Goal: Transaction & Acquisition: Purchase product/service

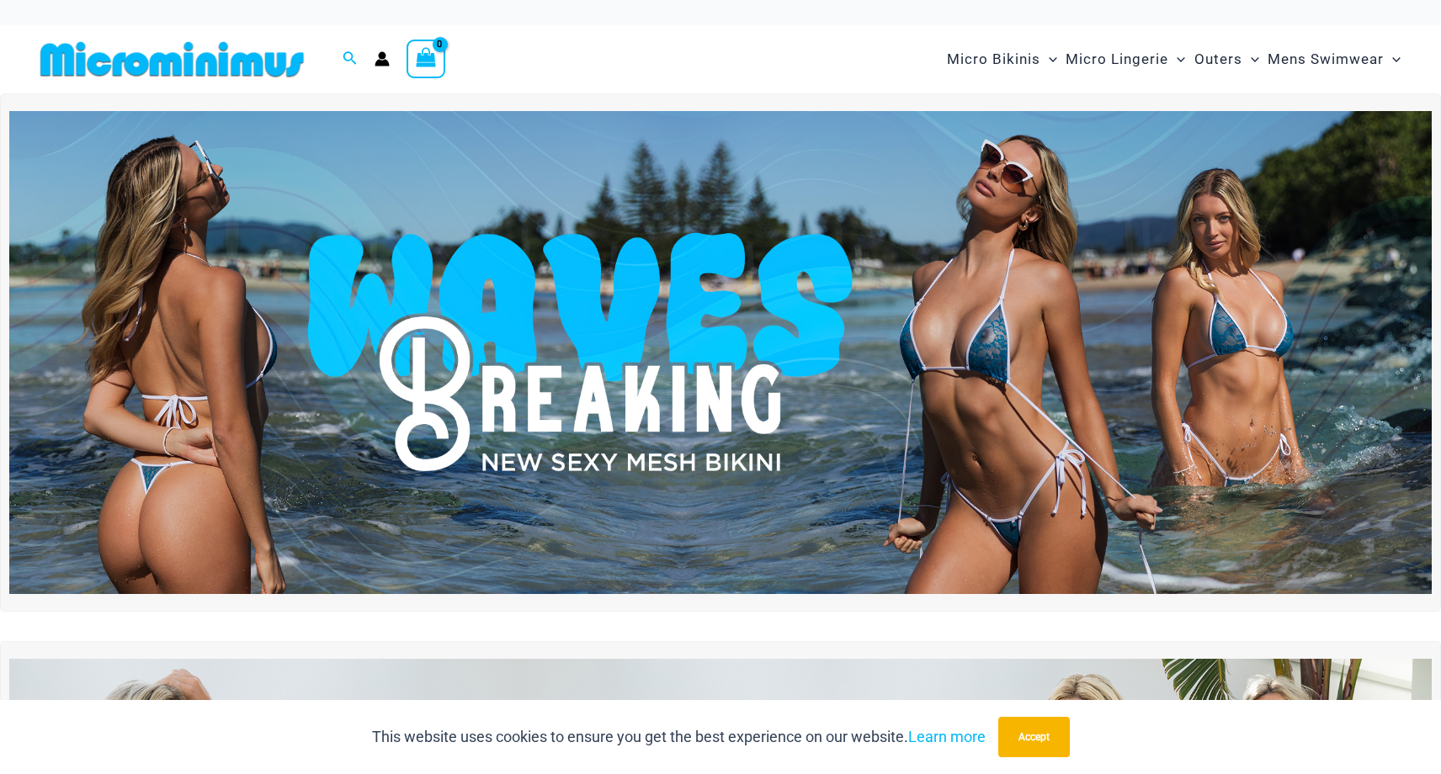
scroll to position [10, 0]
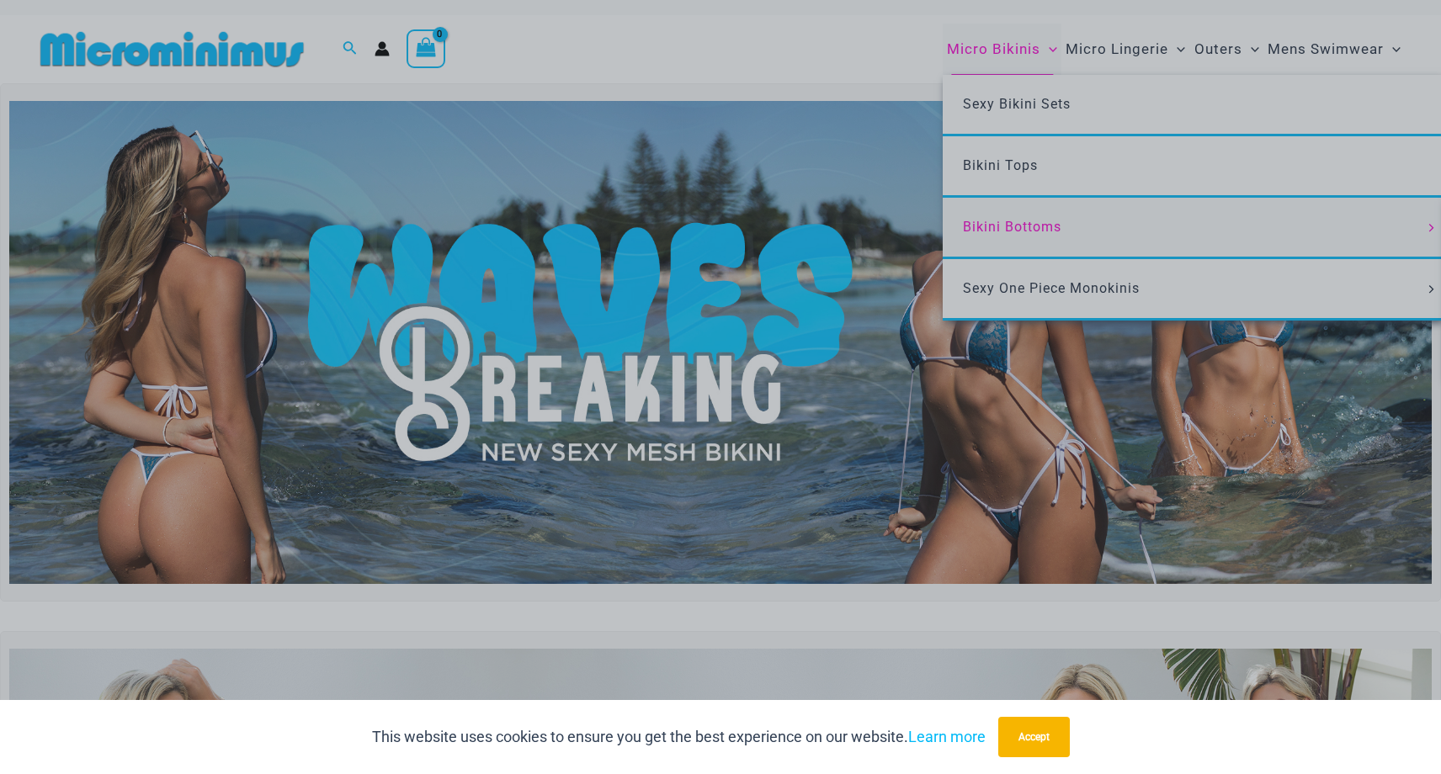
click at [1035, 239] on div "“The Hottest Styles You’ve Never Seen” Exclusive Looks. Private Drops. Only Our…" at bounding box center [720, 387] width 1441 height 774
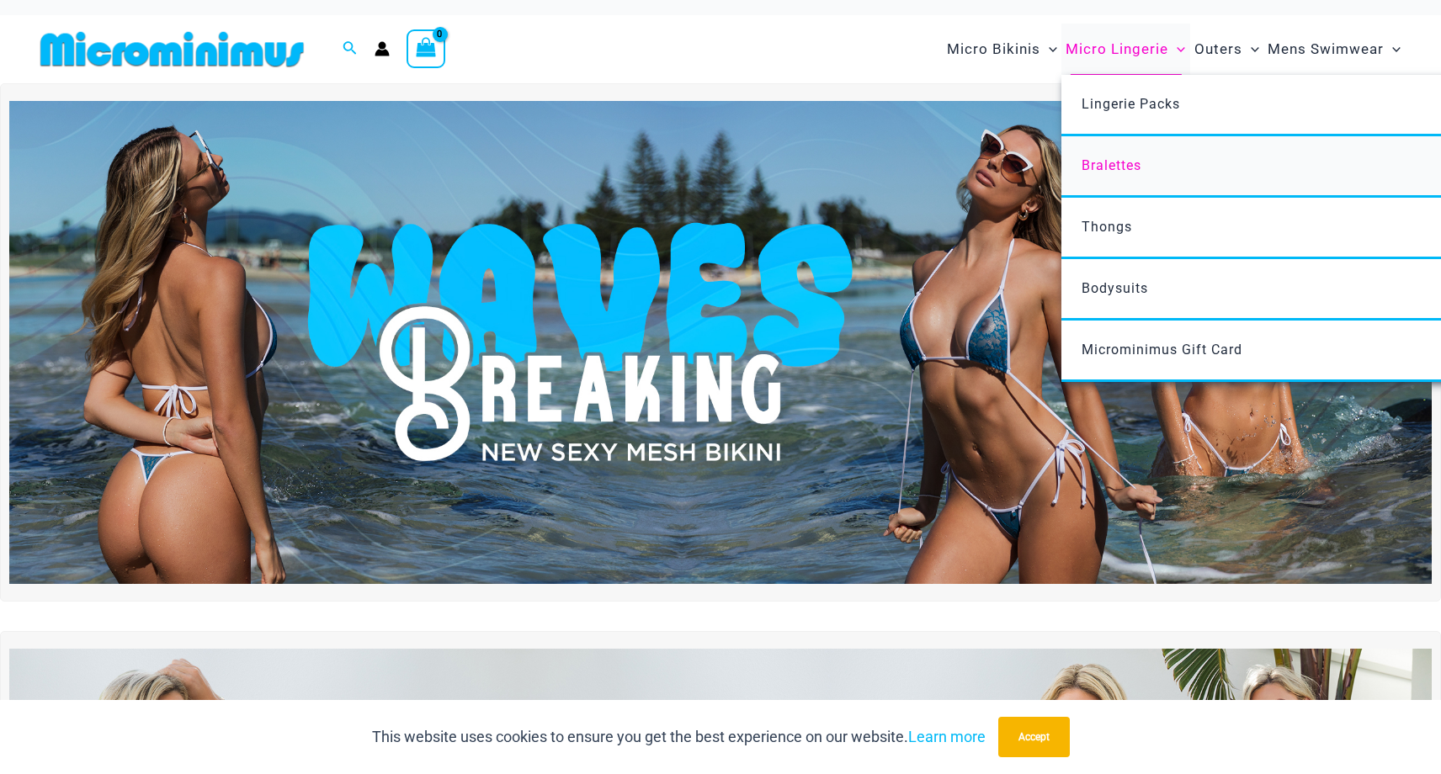
click at [1126, 165] on span "Bralettes" at bounding box center [1112, 165] width 60 height 16
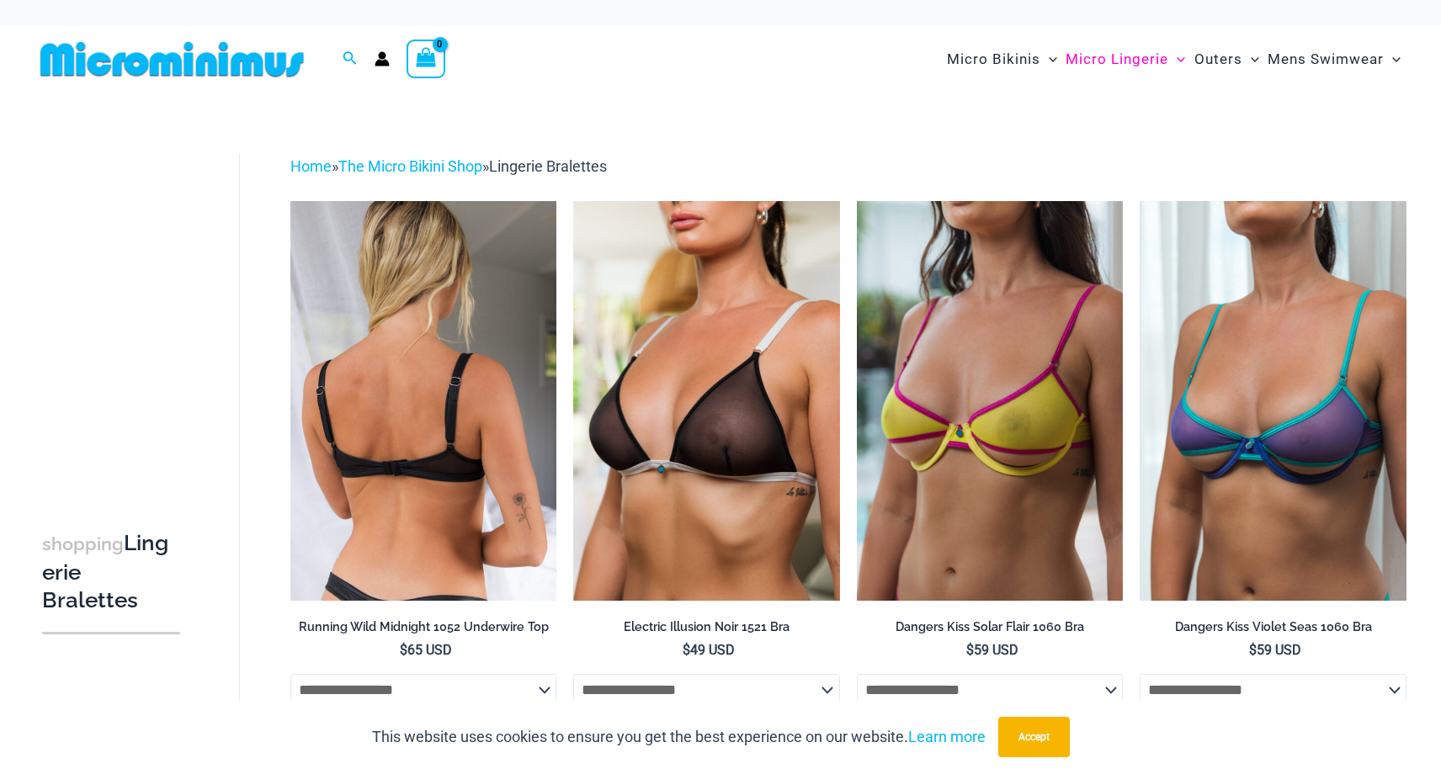
click at [466, 404] on img at bounding box center [423, 401] width 267 height 400
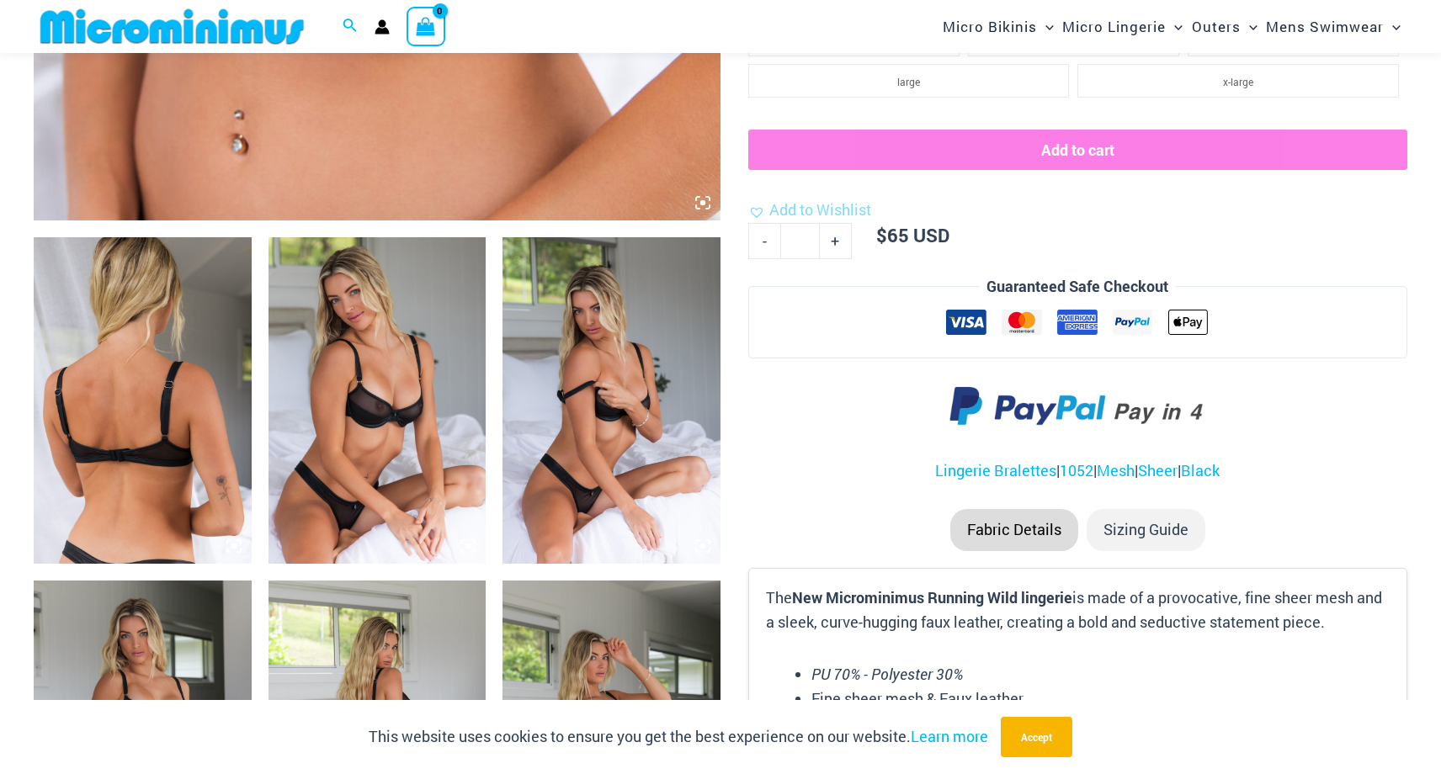
scroll to position [965, 0]
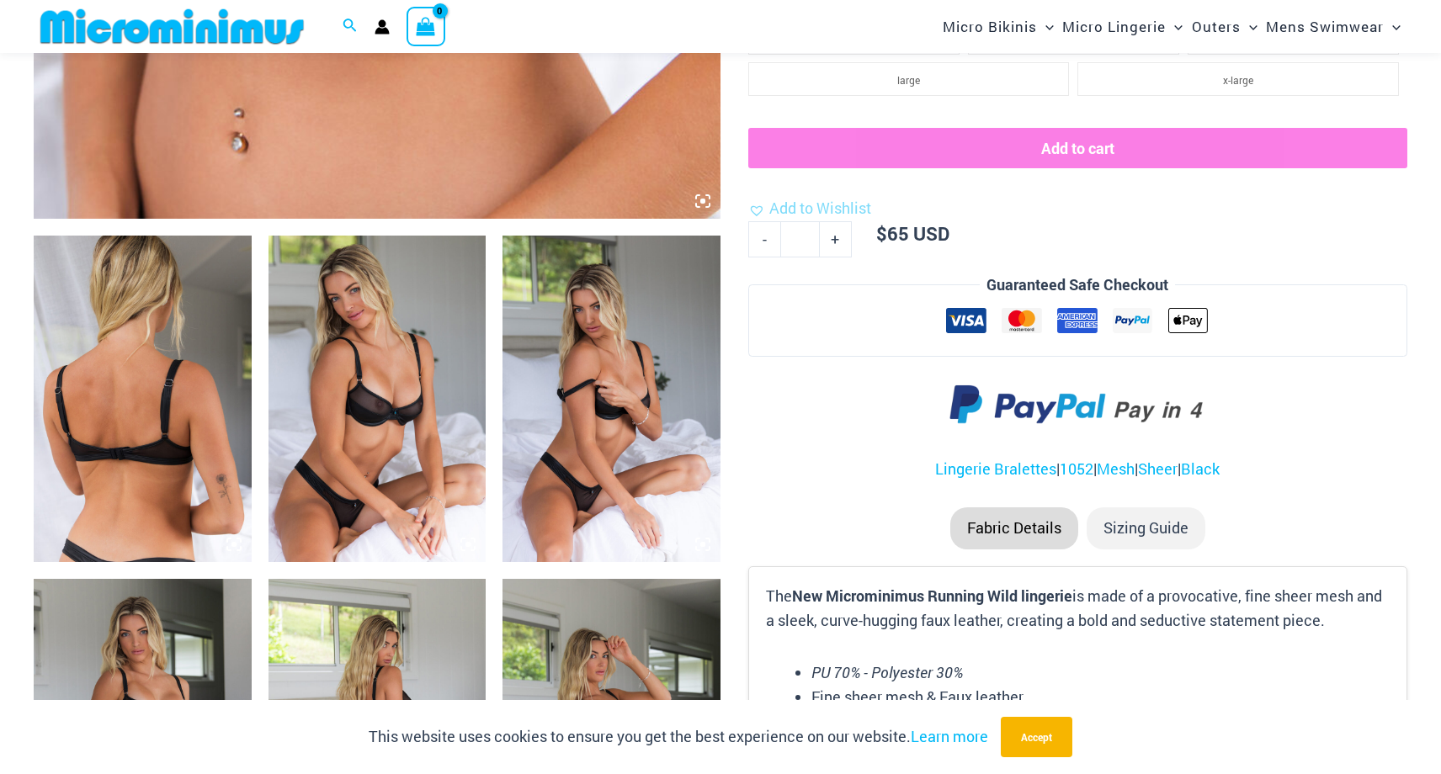
click at [358, 370] on img at bounding box center [378, 399] width 218 height 327
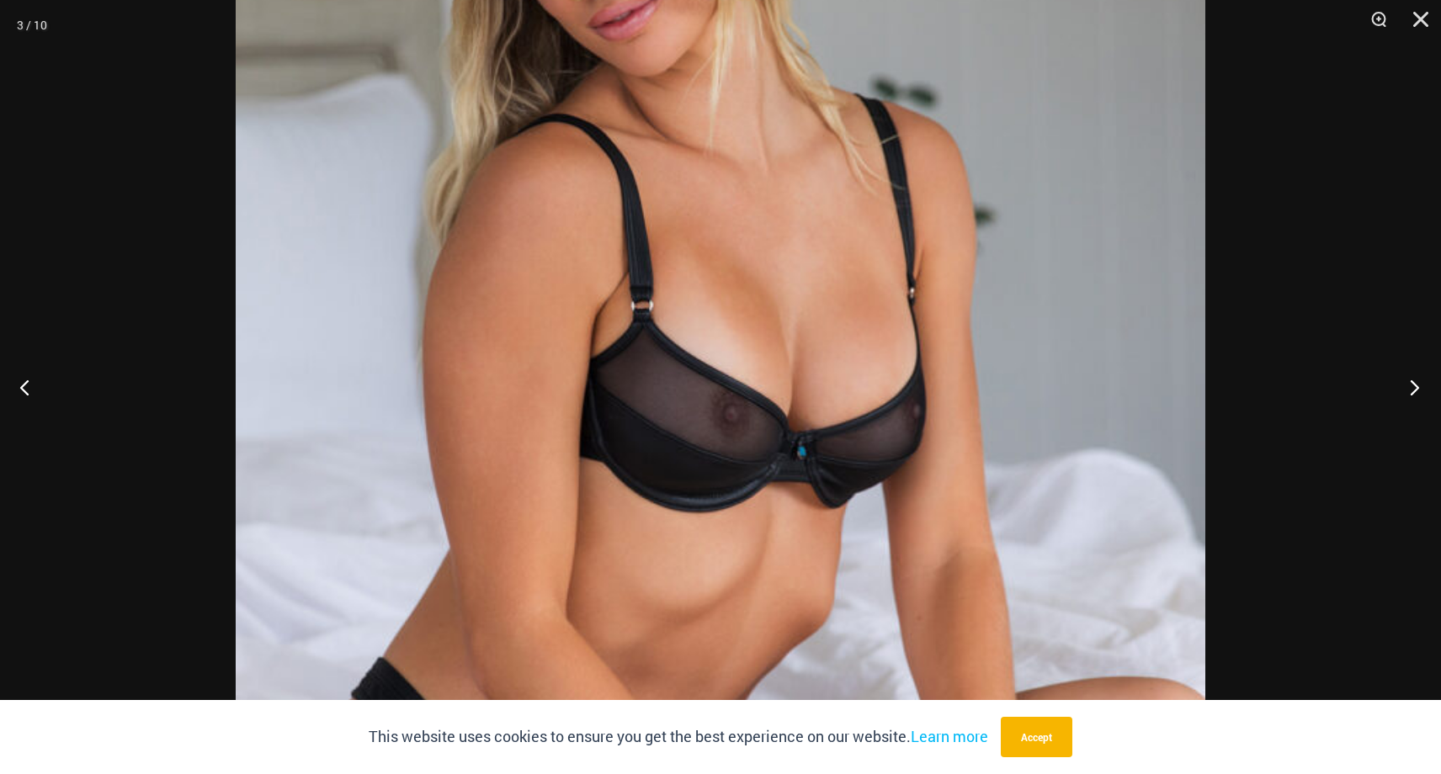
click at [1413, 380] on button "Next" at bounding box center [1409, 387] width 63 height 84
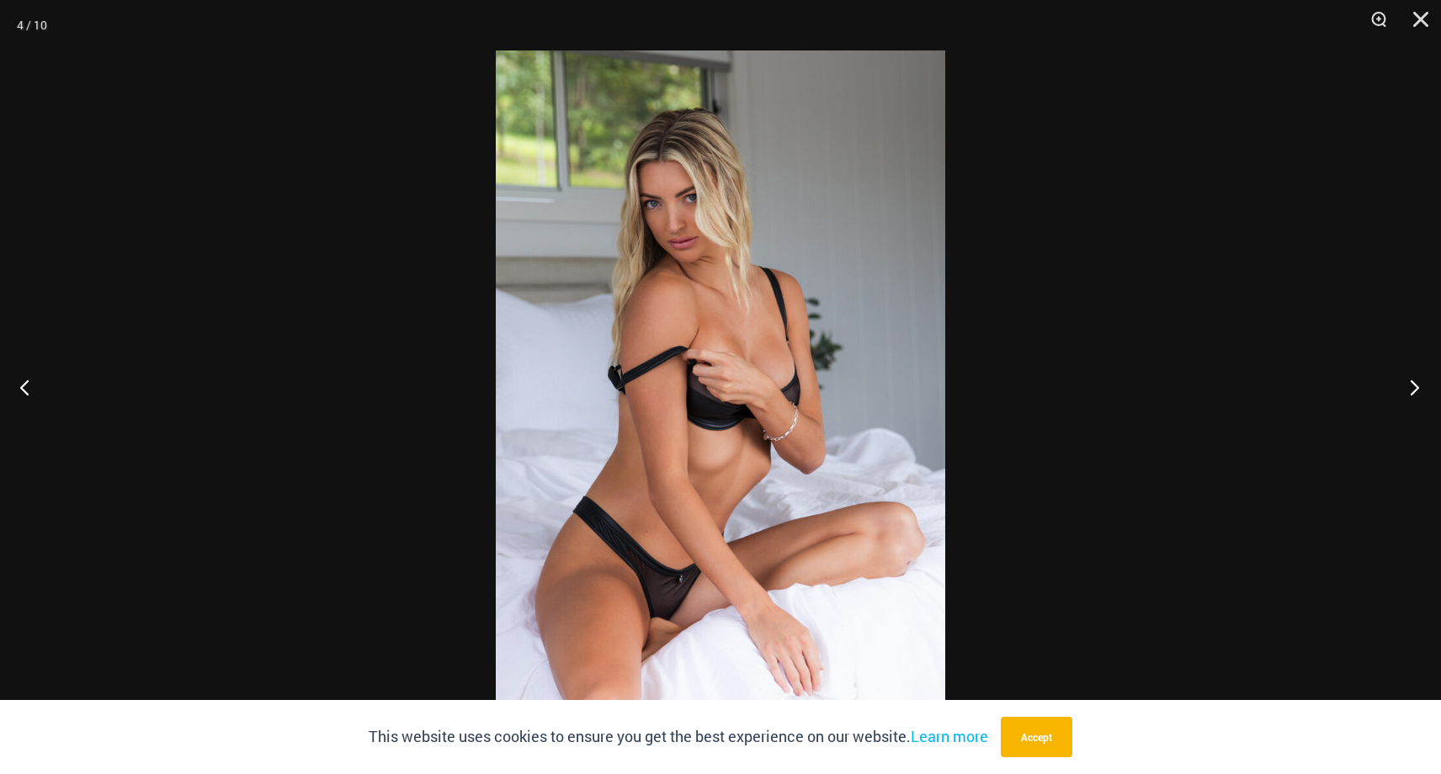
click at [1403, 392] on button "Next" at bounding box center [1409, 387] width 63 height 84
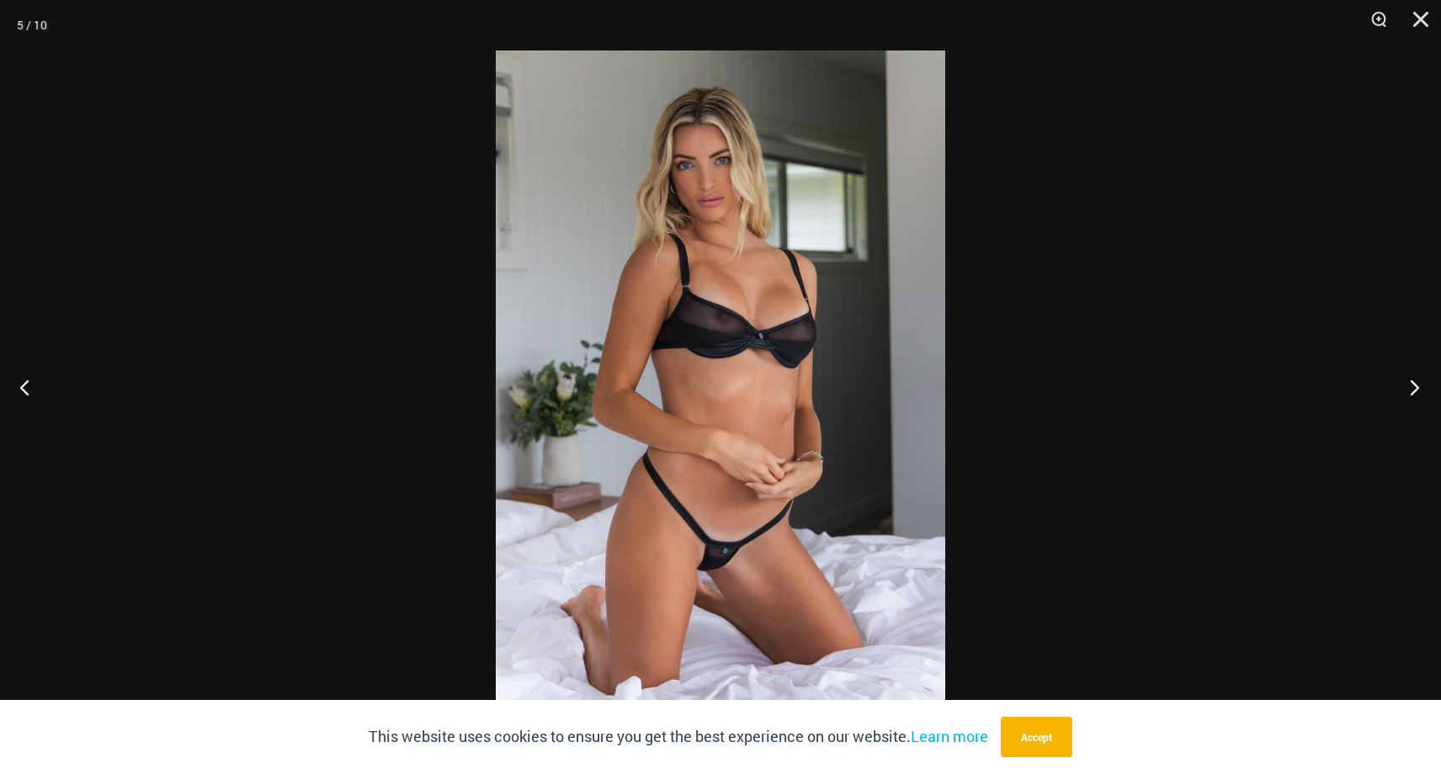
click at [1413, 384] on button "Next" at bounding box center [1409, 387] width 63 height 84
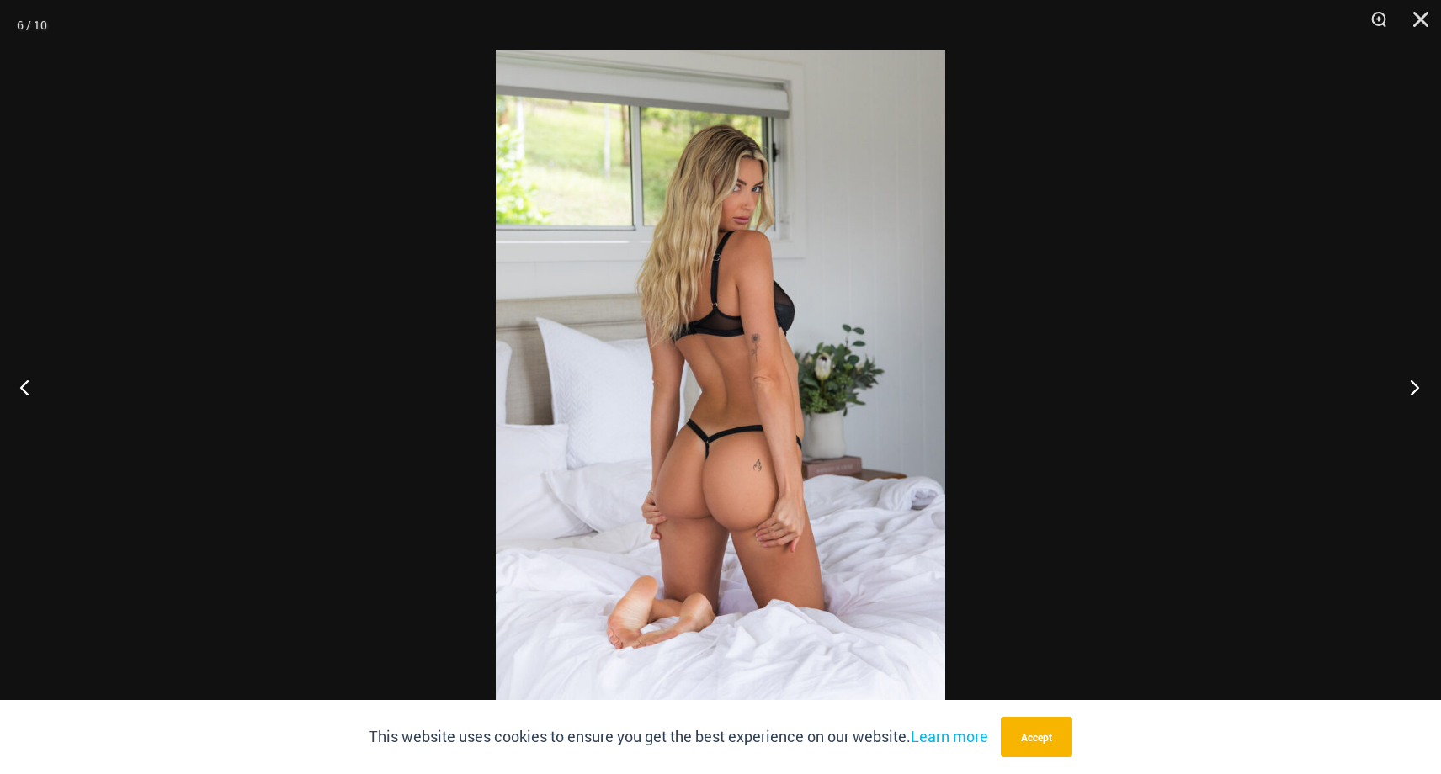
click at [1413, 384] on button "Next" at bounding box center [1409, 387] width 63 height 84
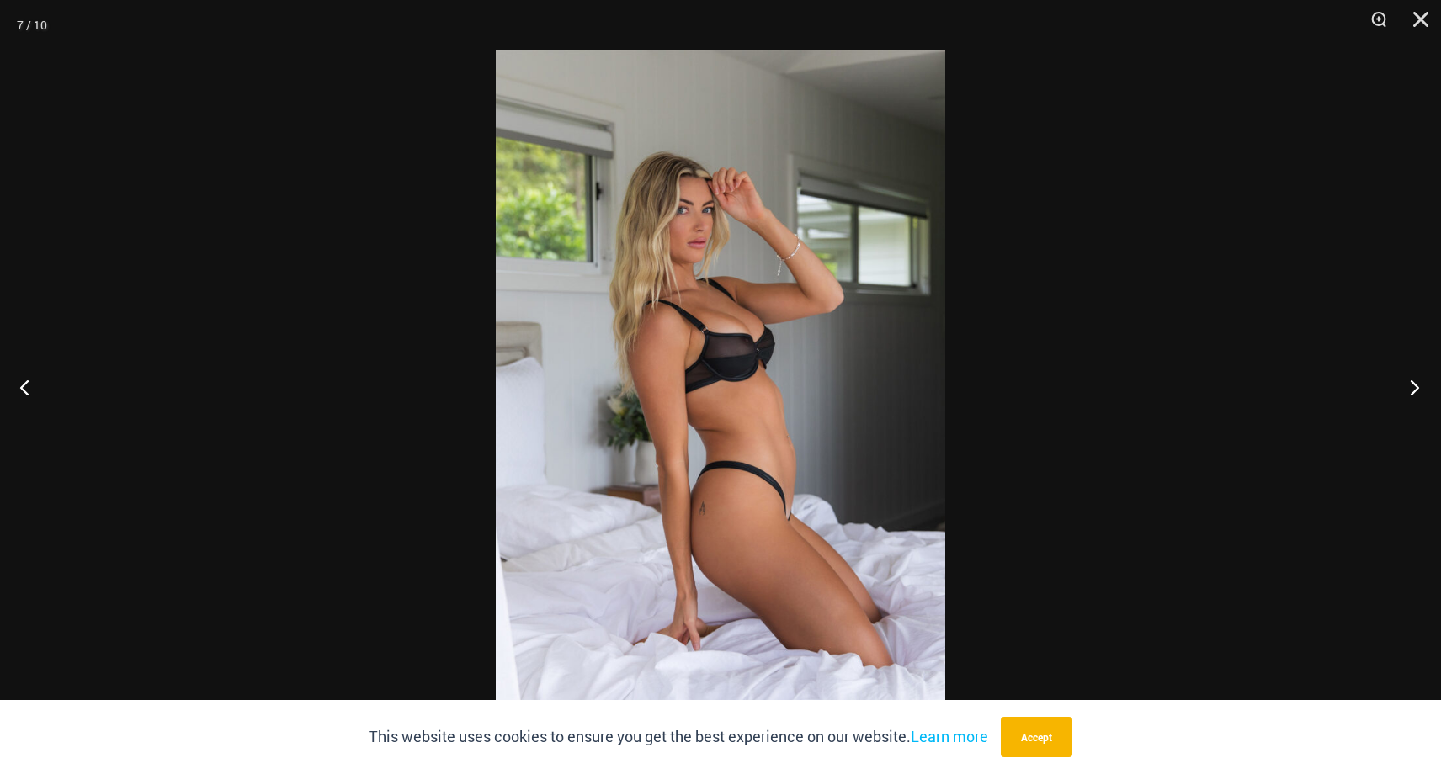
click at [1413, 384] on button "Next" at bounding box center [1409, 387] width 63 height 84
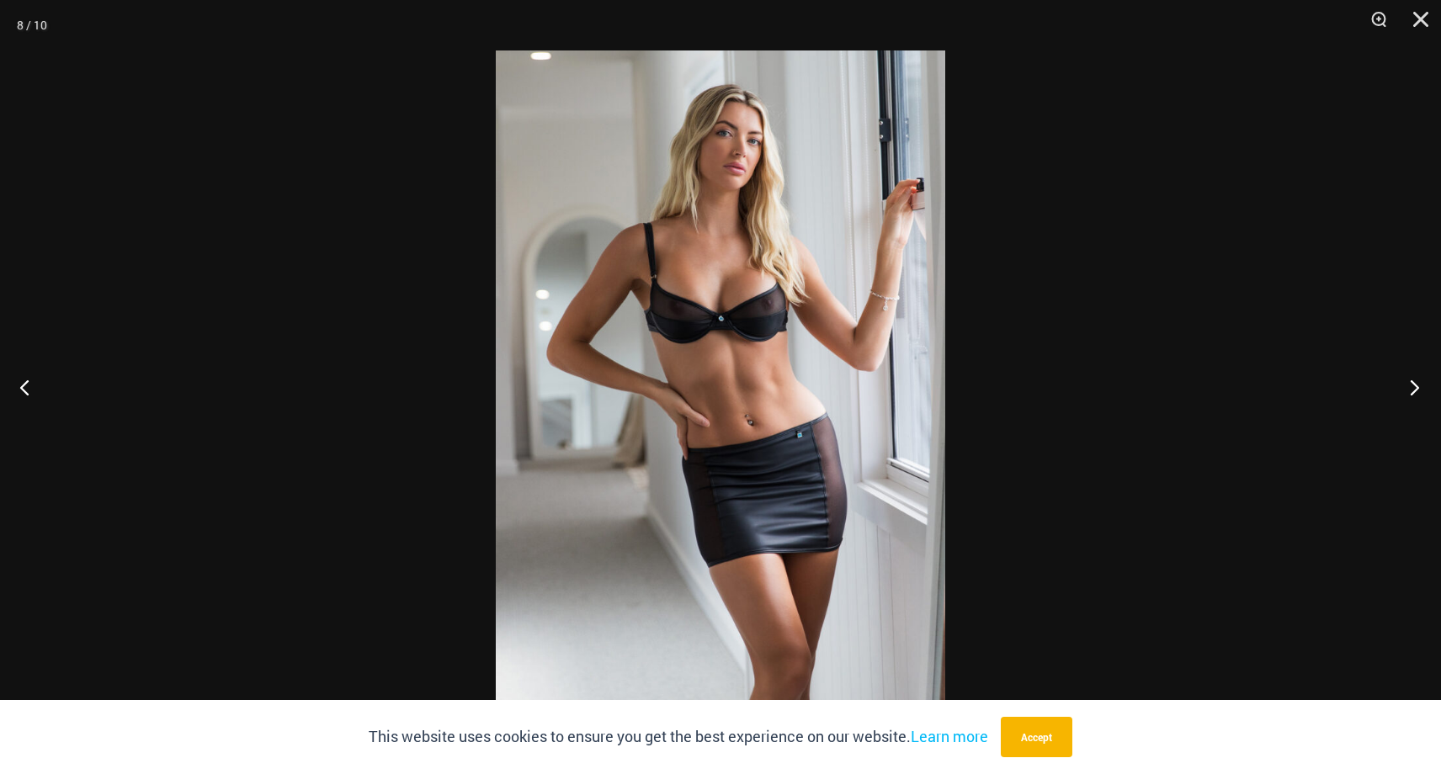
click at [1413, 384] on button "Next" at bounding box center [1409, 387] width 63 height 84
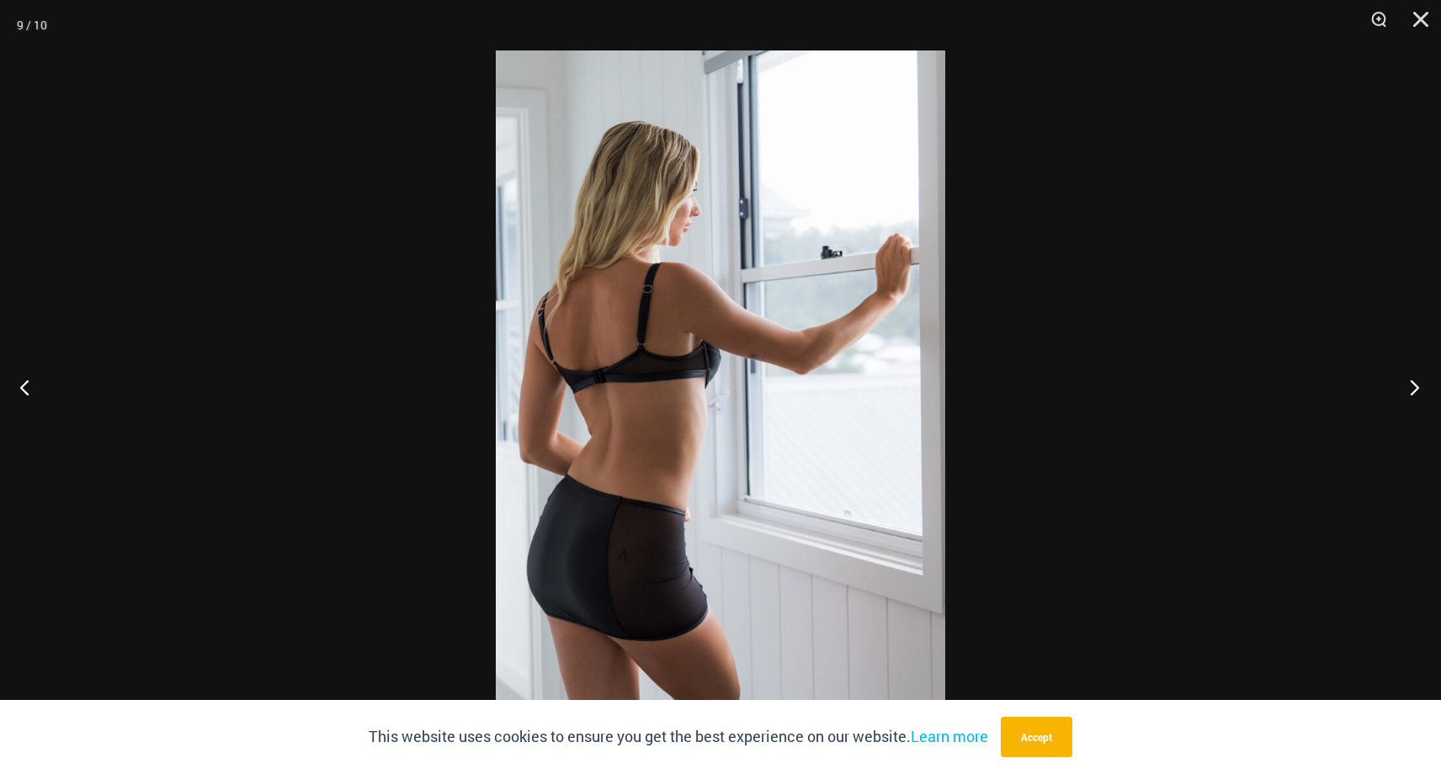
click at [1413, 384] on button "Next" at bounding box center [1409, 387] width 63 height 84
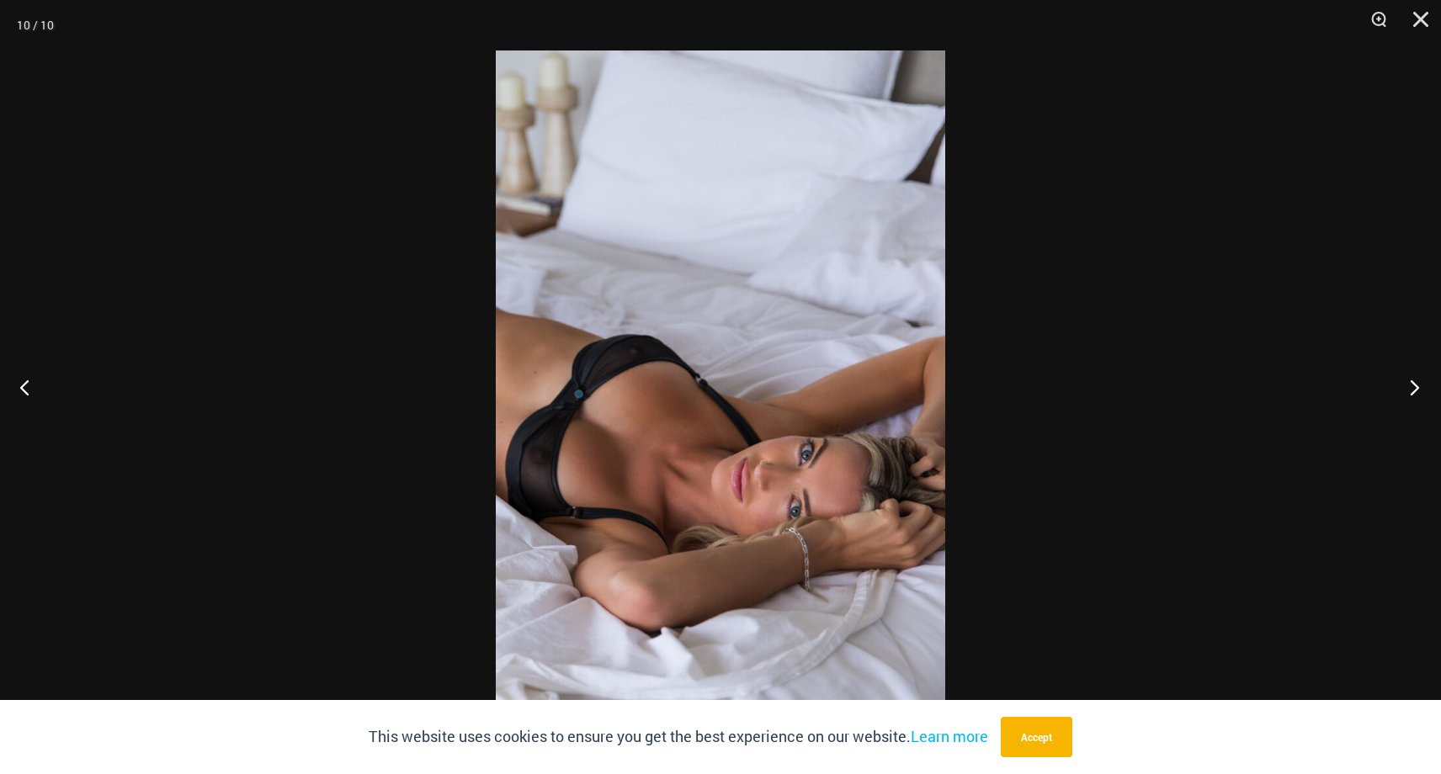
click at [1413, 384] on button "Next" at bounding box center [1409, 387] width 63 height 84
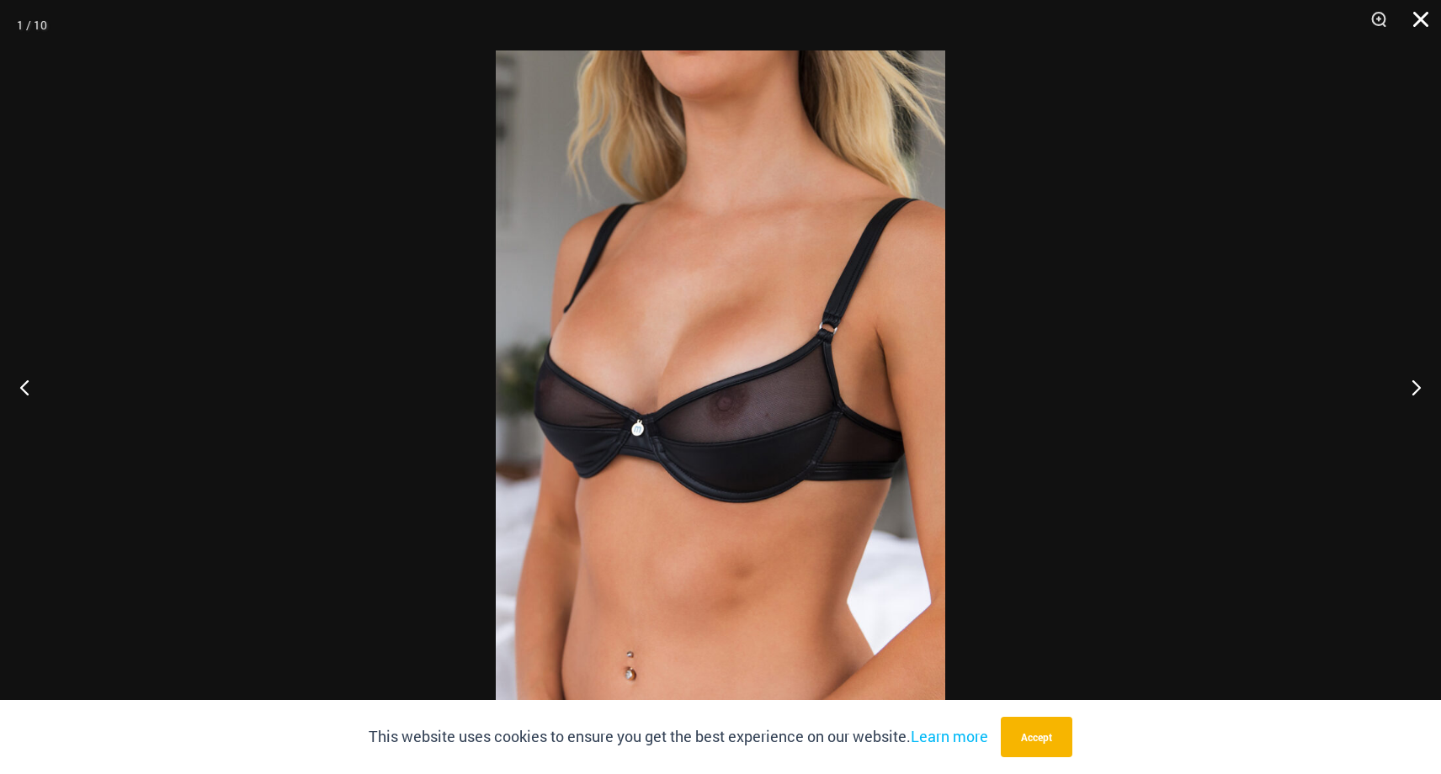
click at [1424, 19] on button "Close" at bounding box center [1415, 25] width 42 height 51
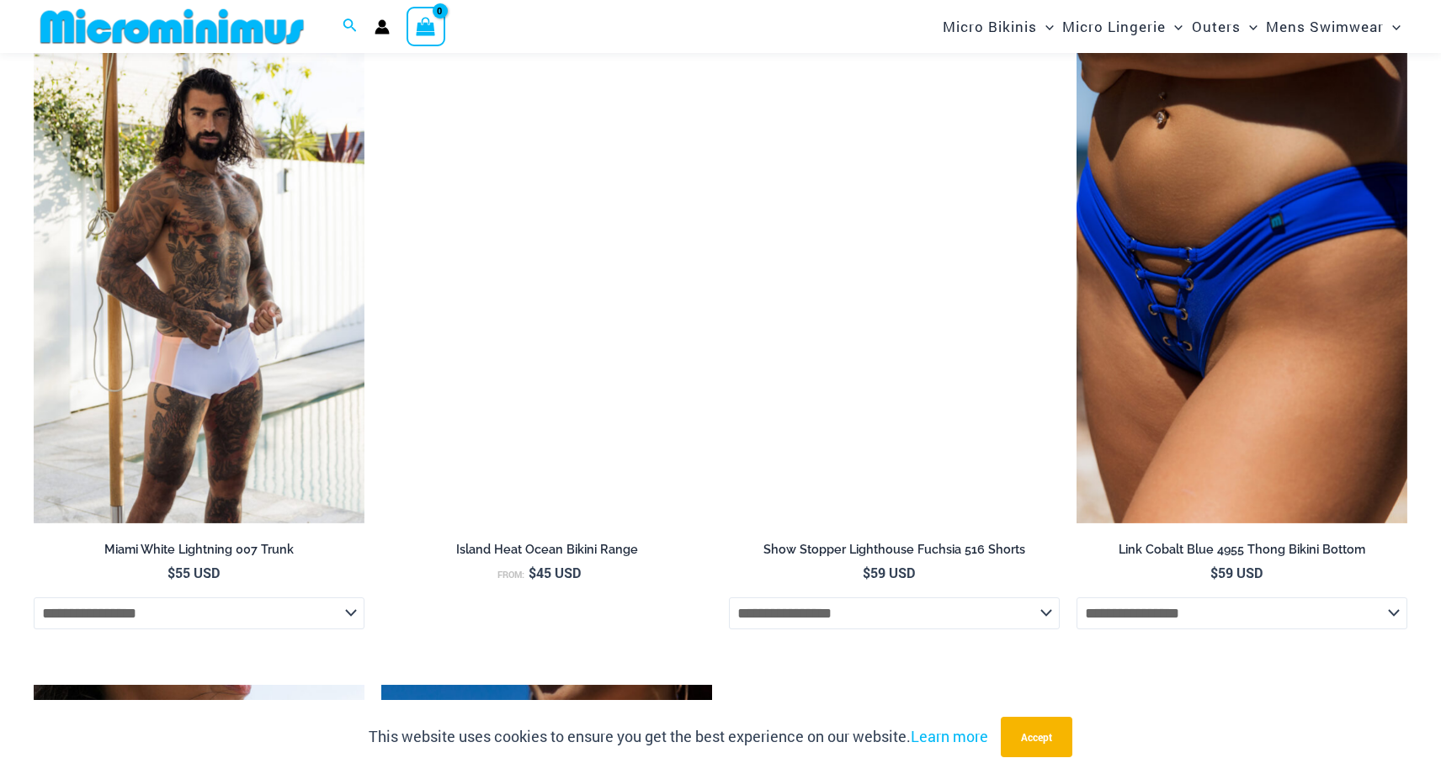
scroll to position [3594, 0]
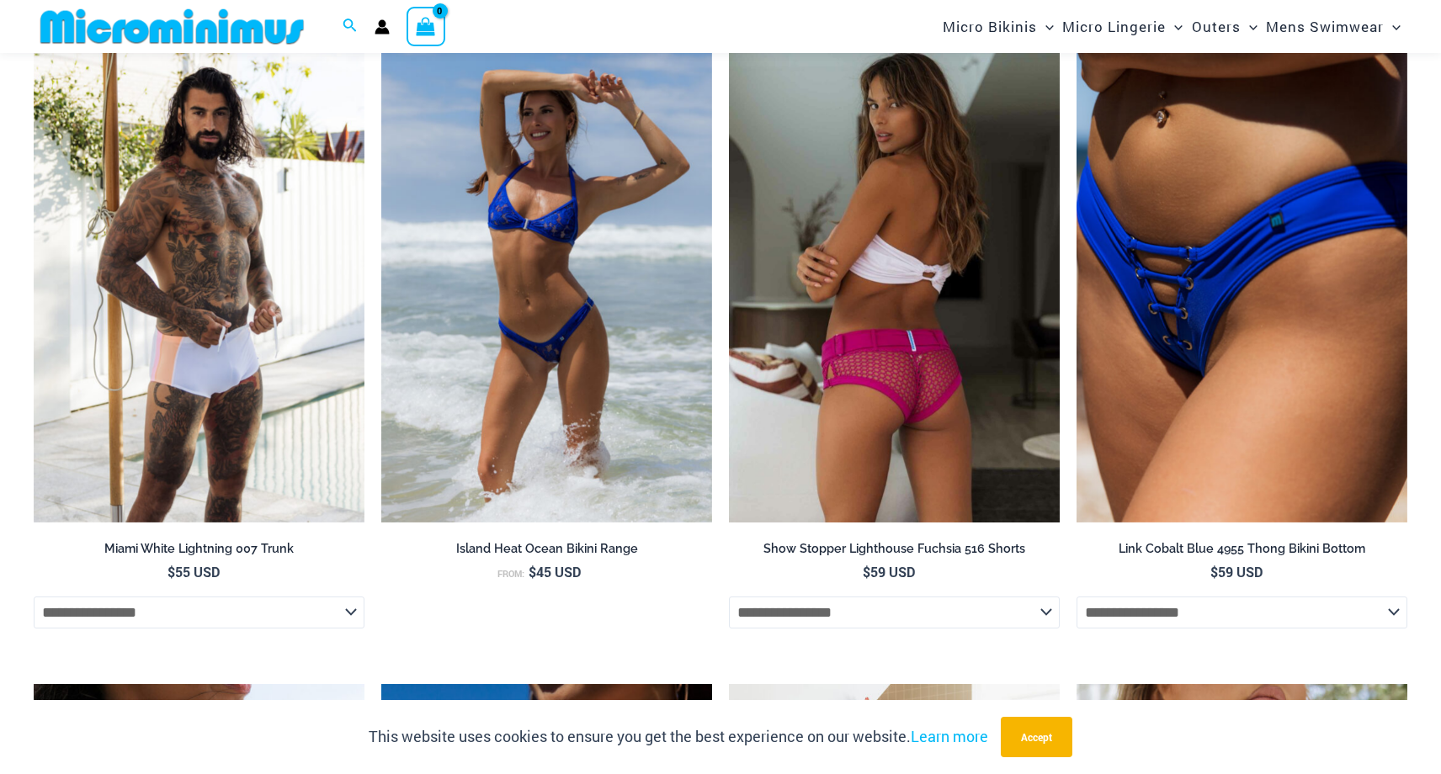
click at [893, 363] on img at bounding box center [894, 275] width 331 height 497
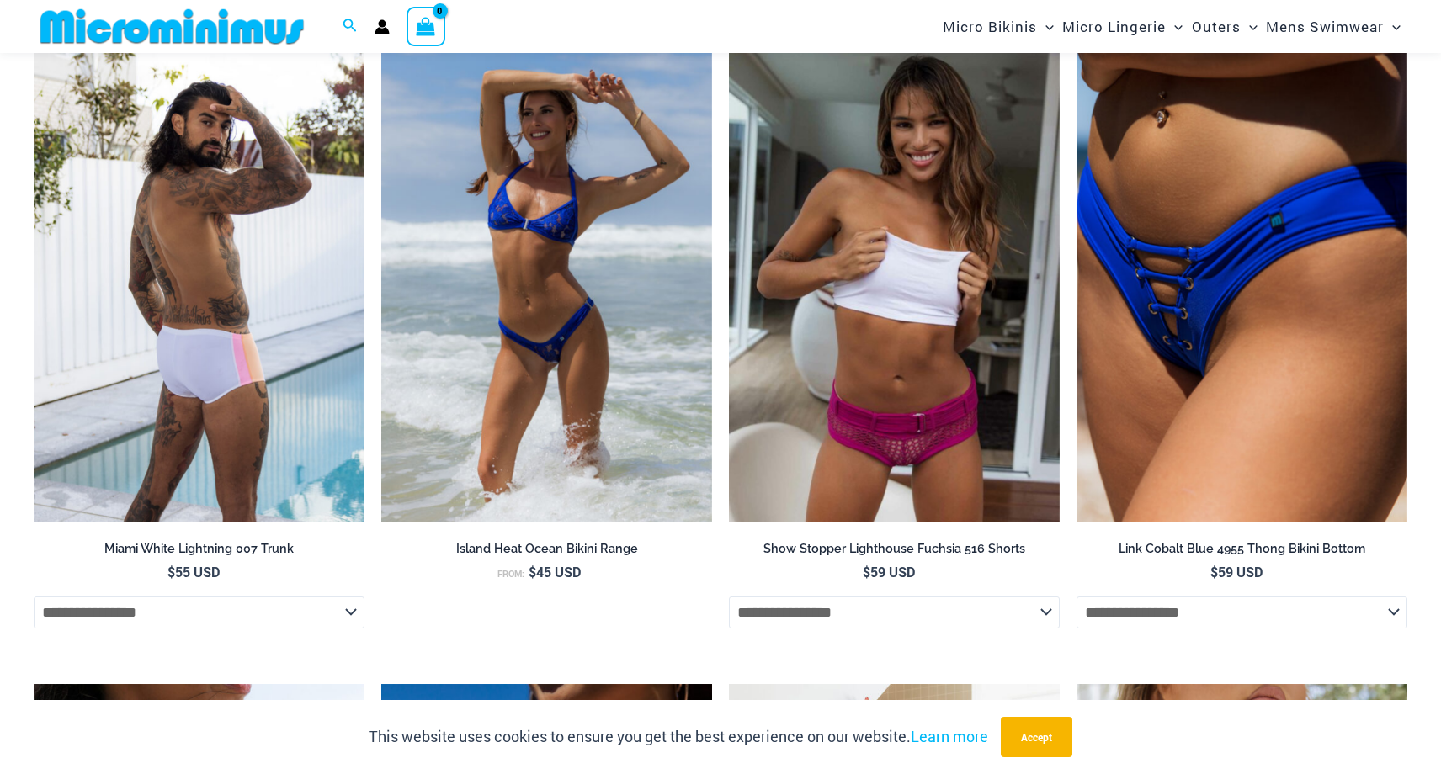
click at [229, 258] on img at bounding box center [199, 275] width 331 height 497
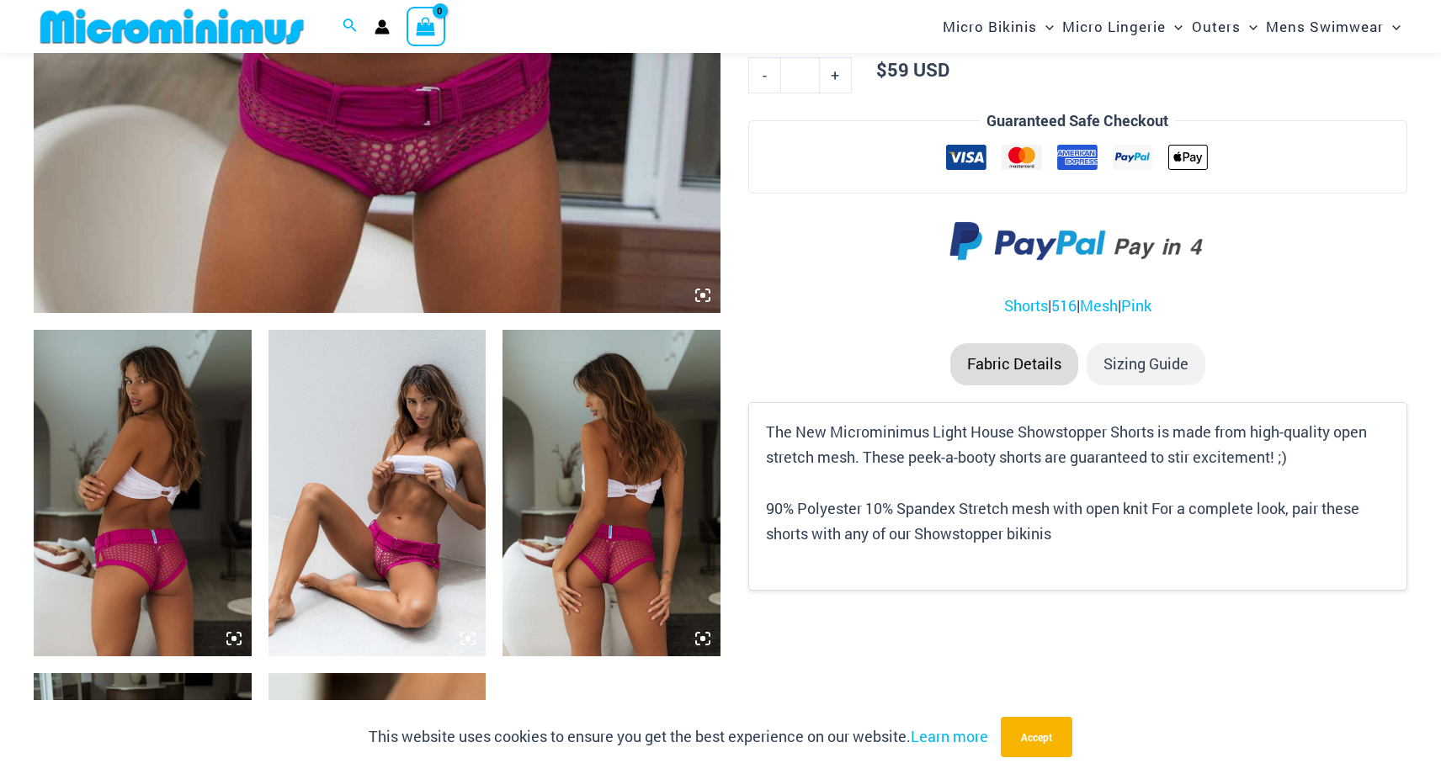
scroll to position [855, 0]
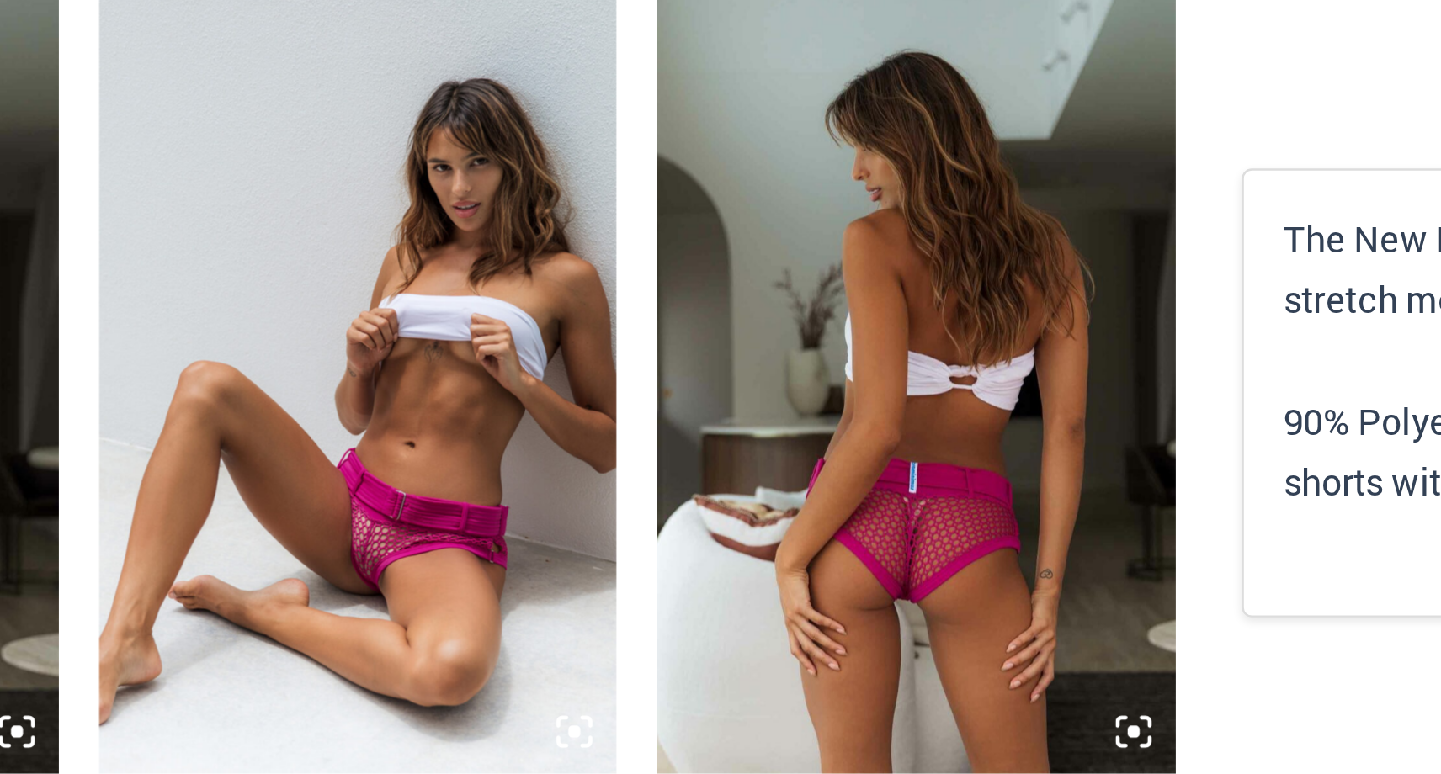
click at [380, 532] on img at bounding box center [378, 508] width 218 height 327
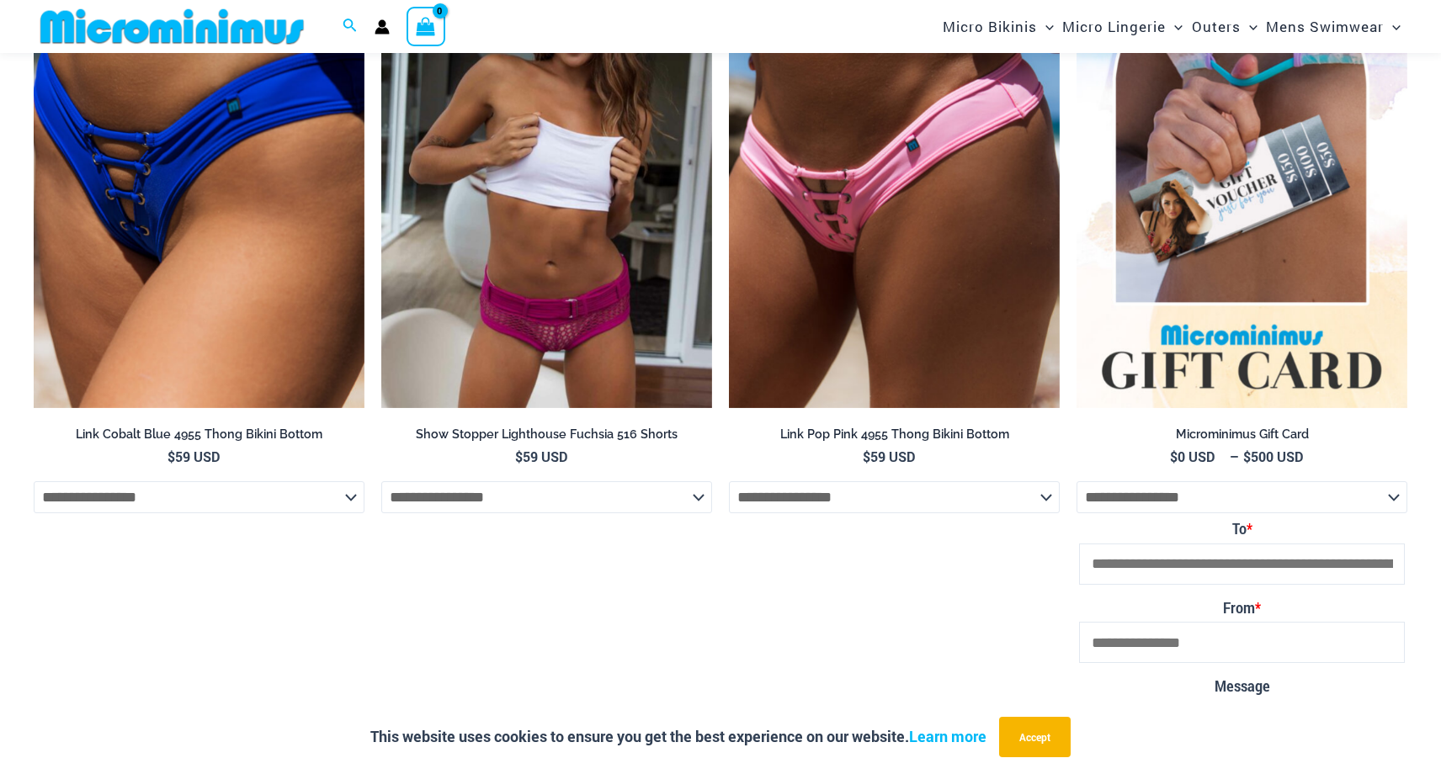
scroll to position [2708, 0]
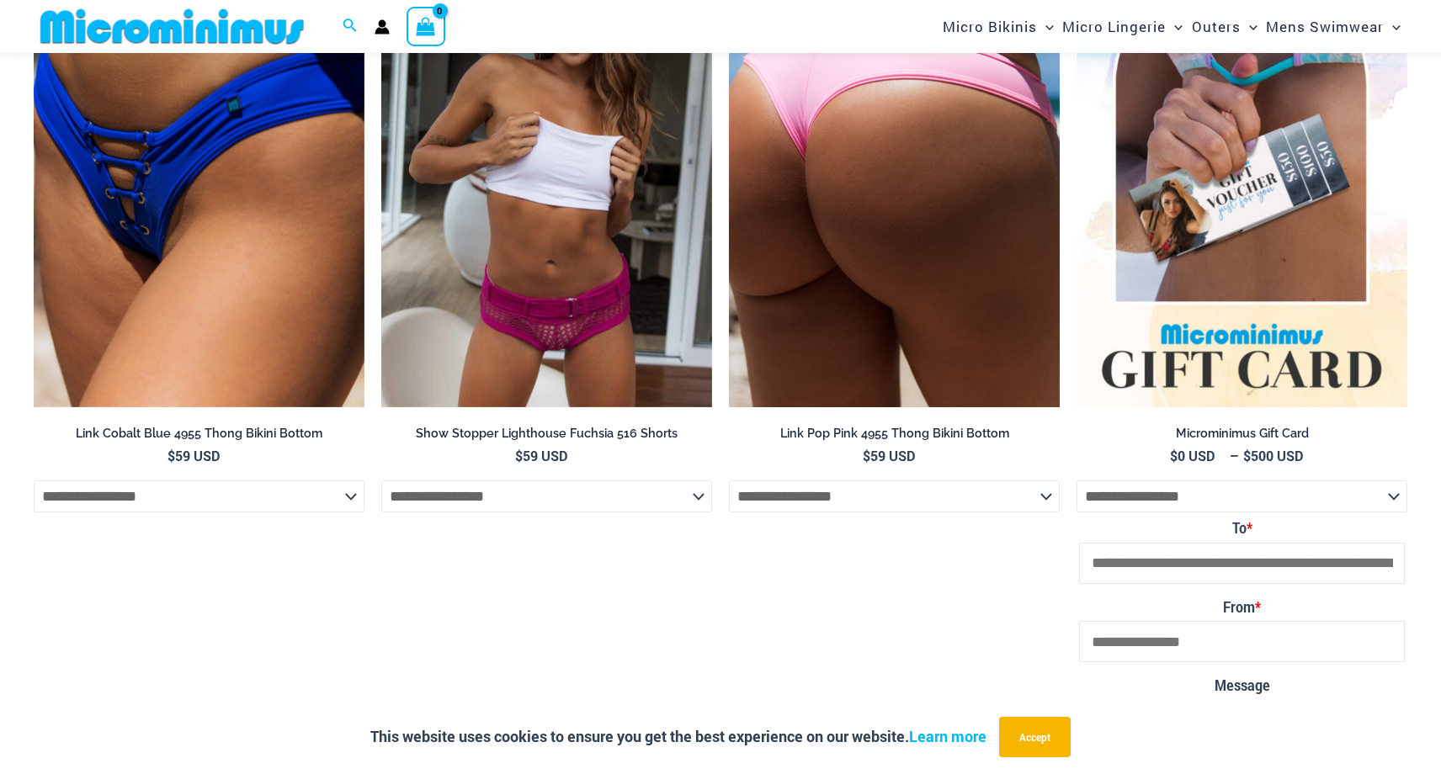
click at [873, 229] on img at bounding box center [894, 160] width 331 height 497
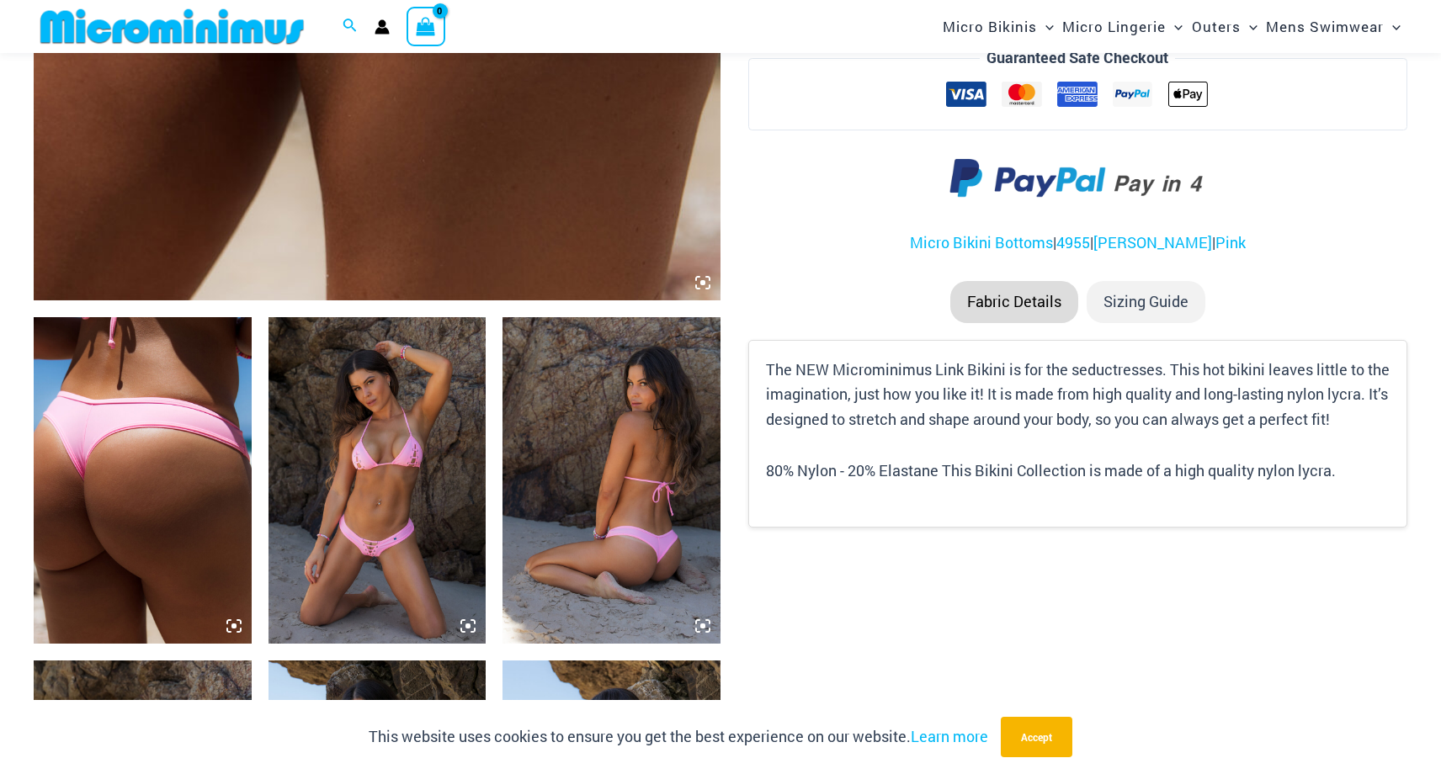
scroll to position [885, 0]
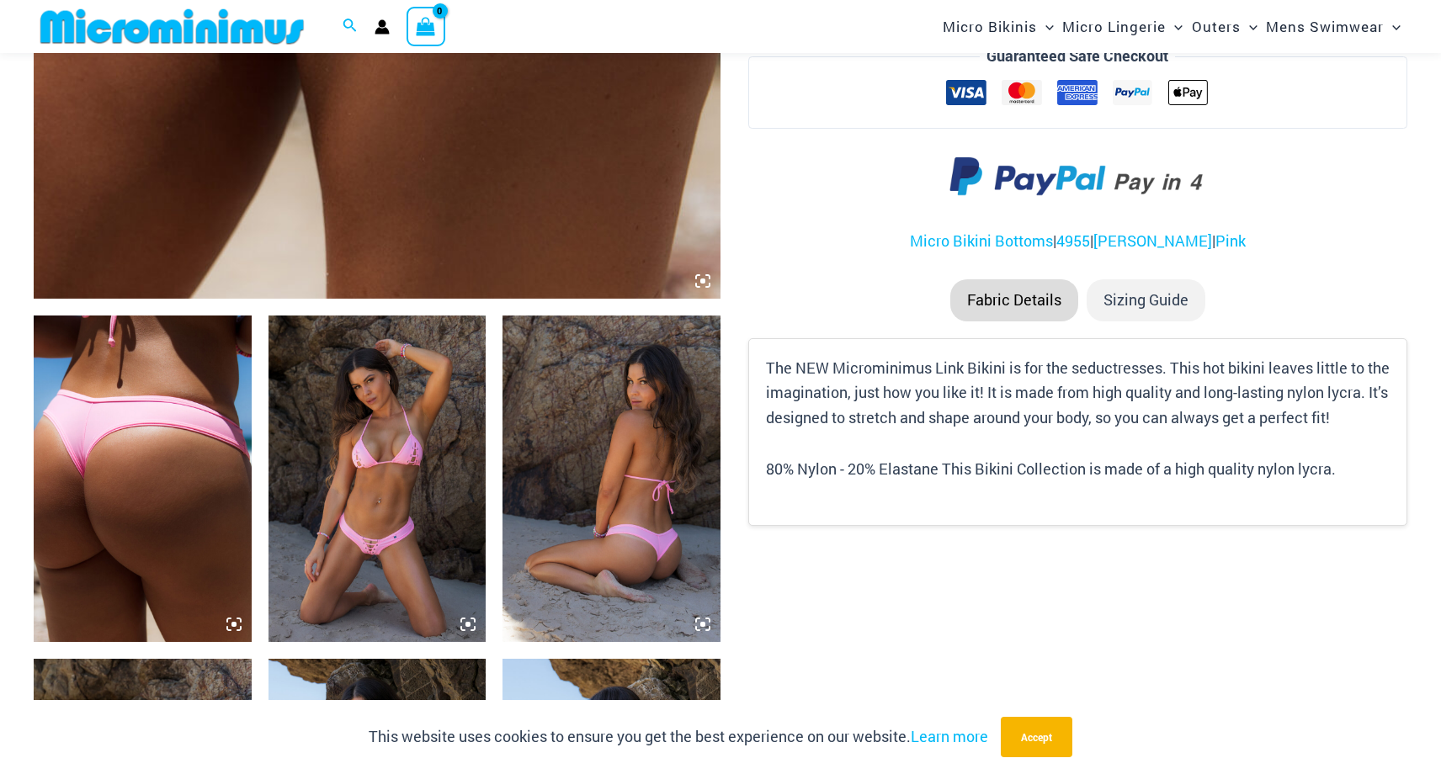
click at [391, 447] on img at bounding box center [378, 479] width 218 height 327
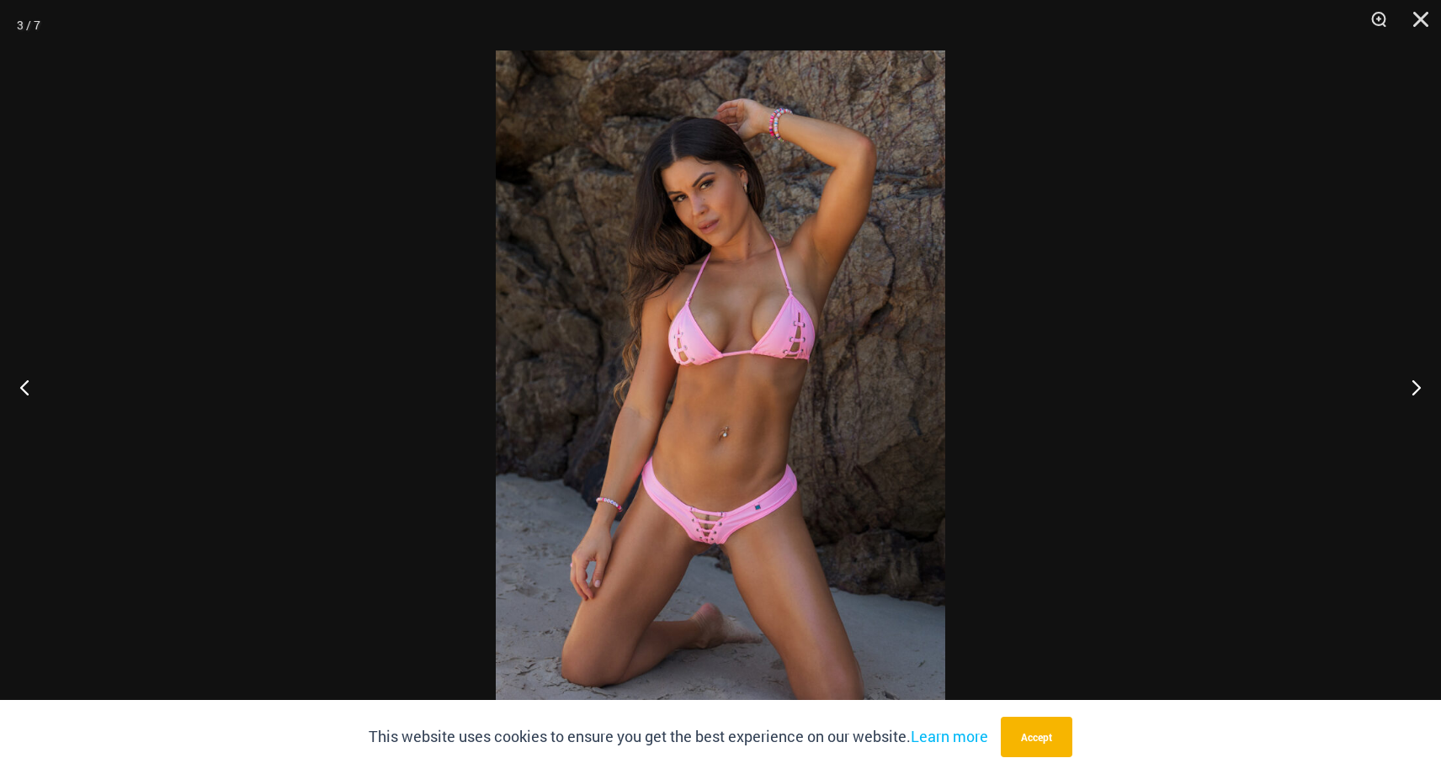
click at [722, 476] on img at bounding box center [721, 387] width 450 height 673
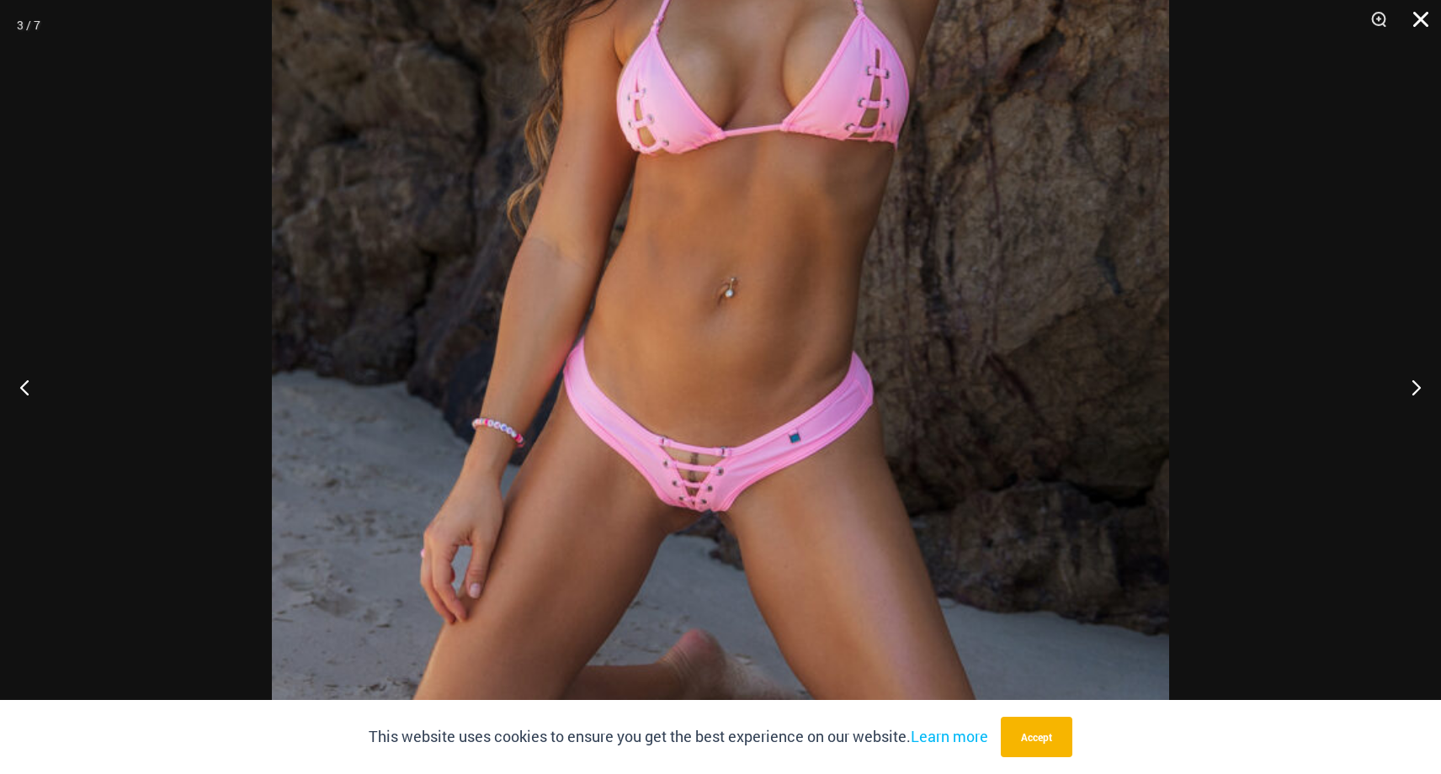
click at [1429, 18] on button "Close" at bounding box center [1415, 25] width 42 height 51
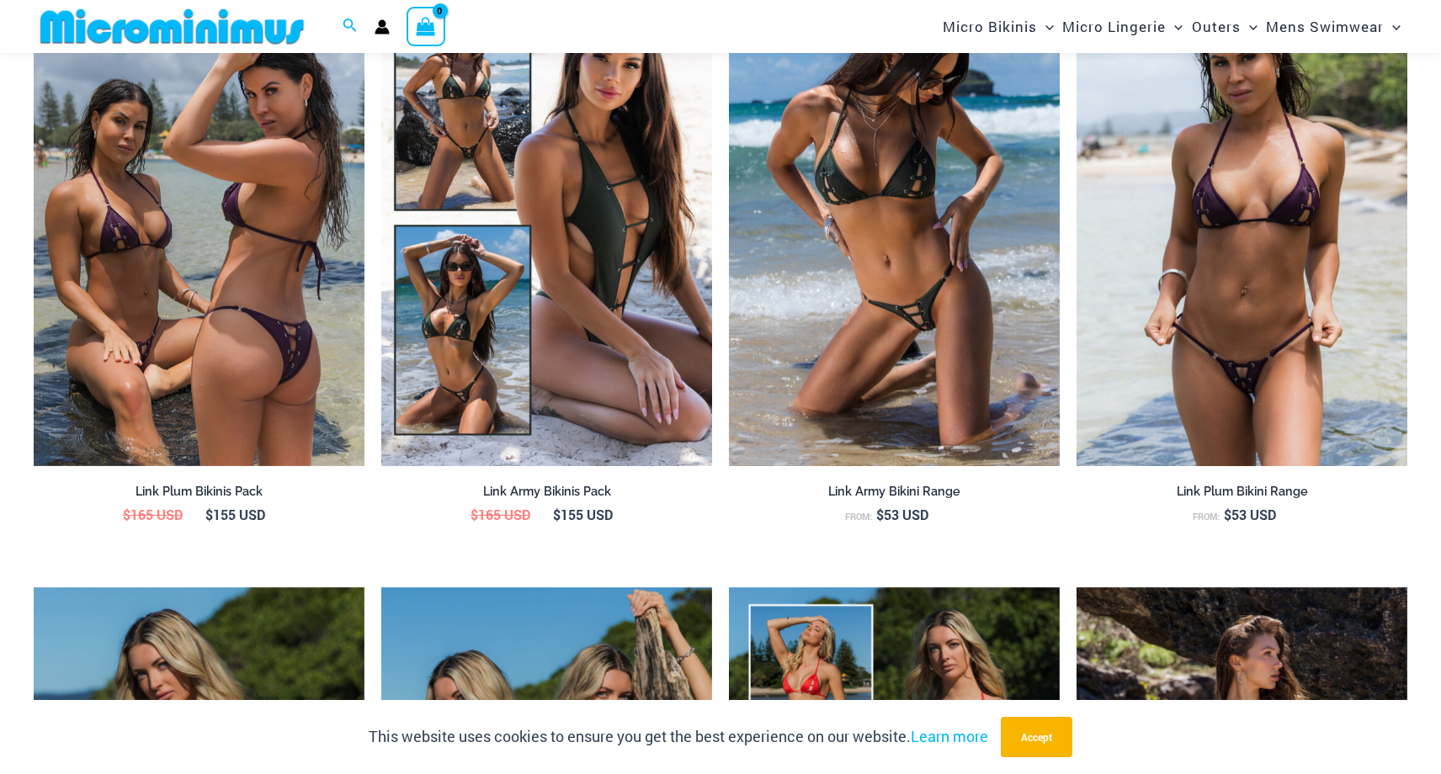
scroll to position [1961, 0]
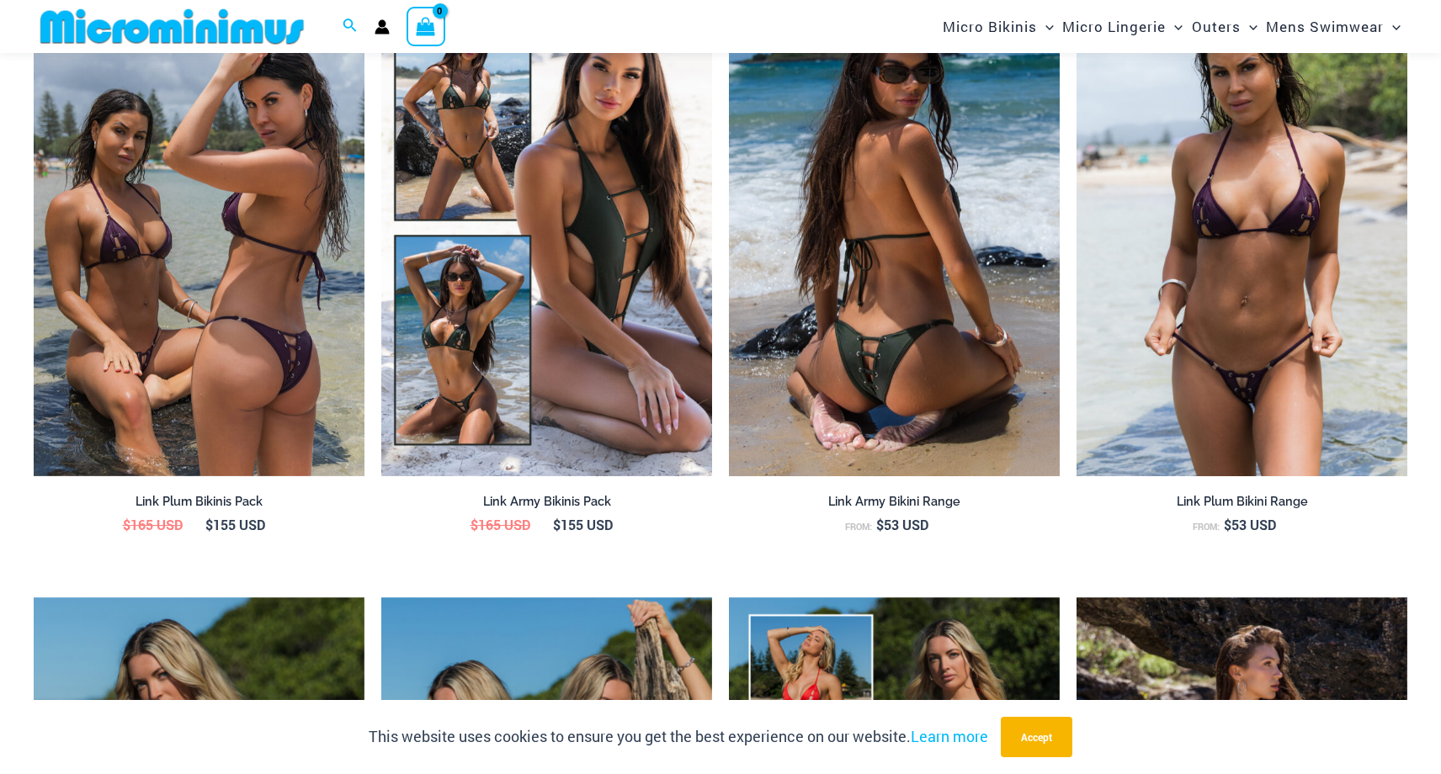
click at [882, 319] on img at bounding box center [894, 228] width 331 height 497
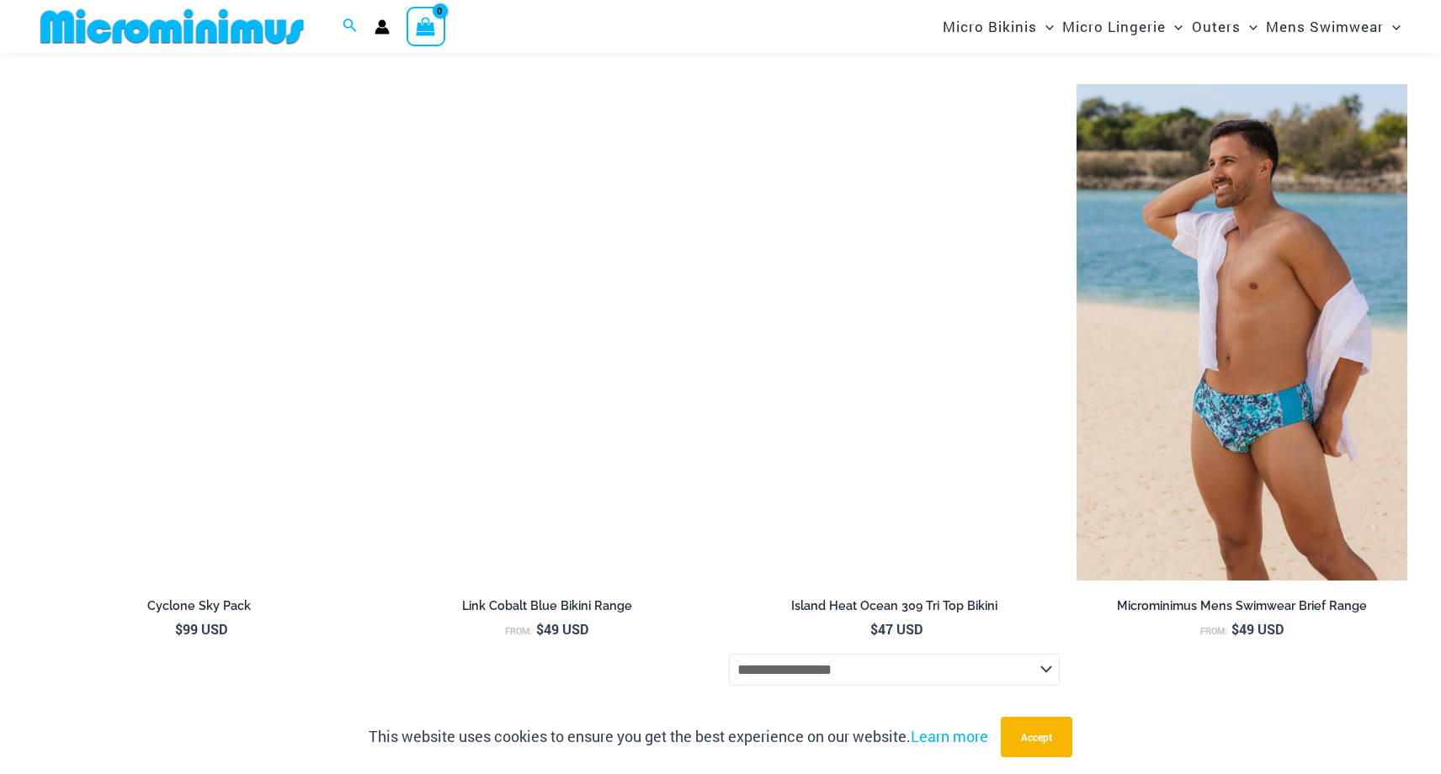
scroll to position [4349, 0]
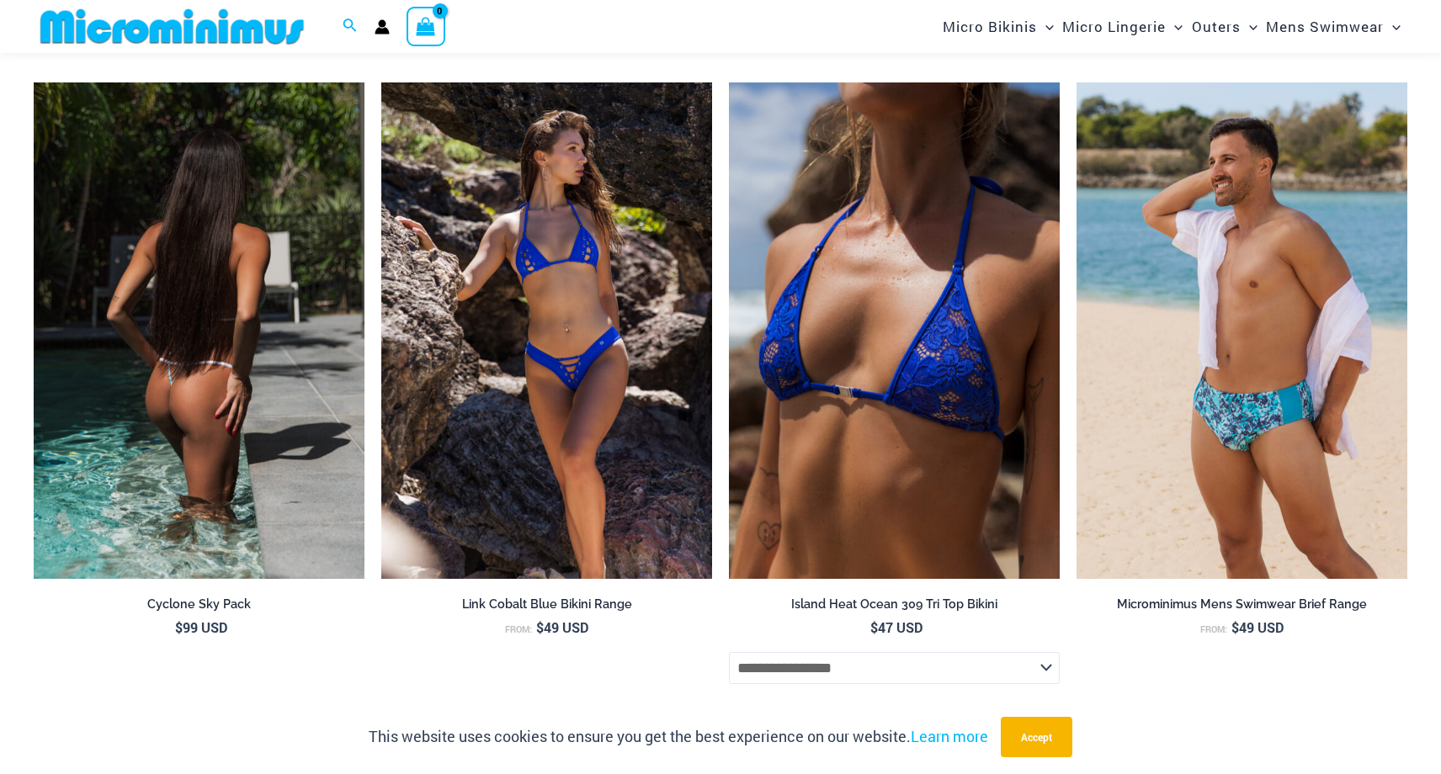
click at [231, 299] on img at bounding box center [199, 330] width 331 height 497
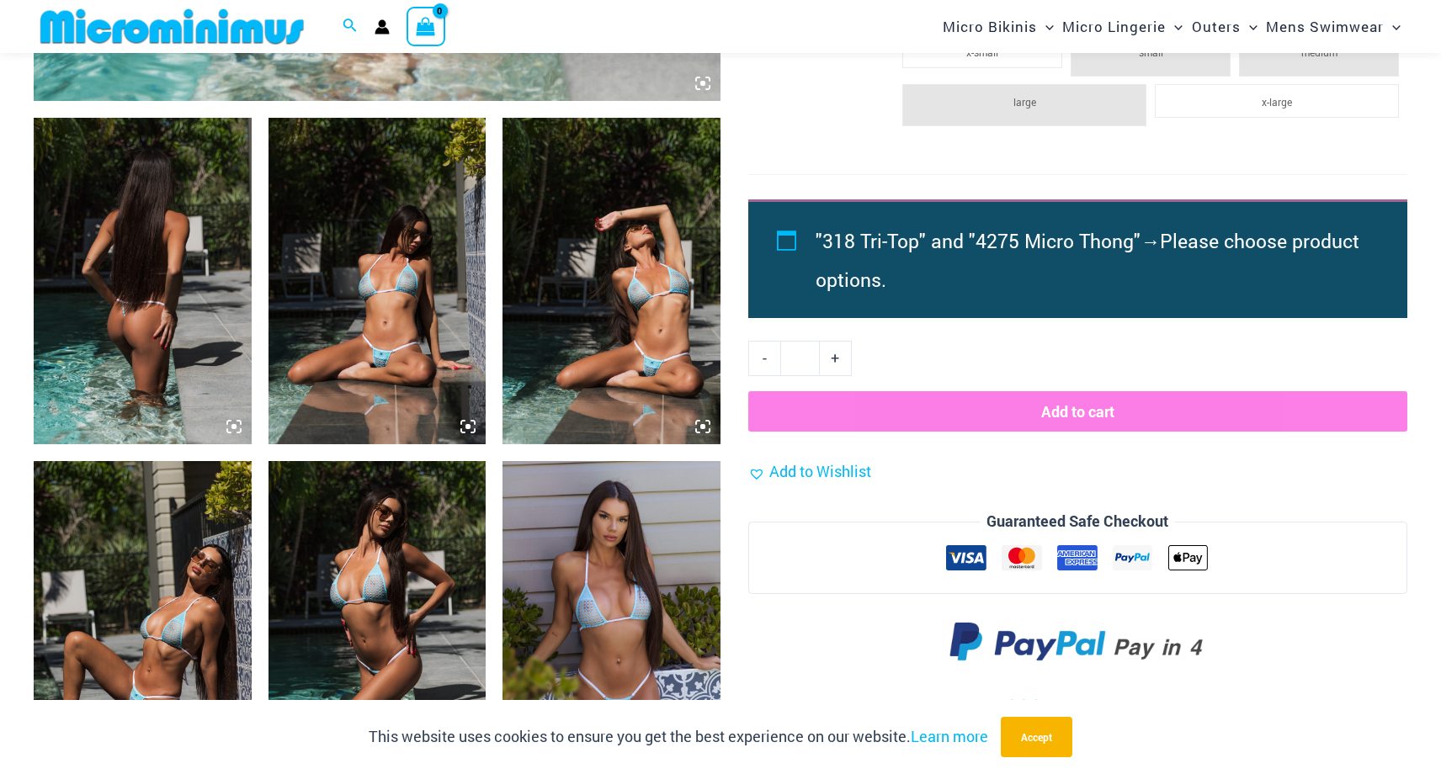
scroll to position [830, 0]
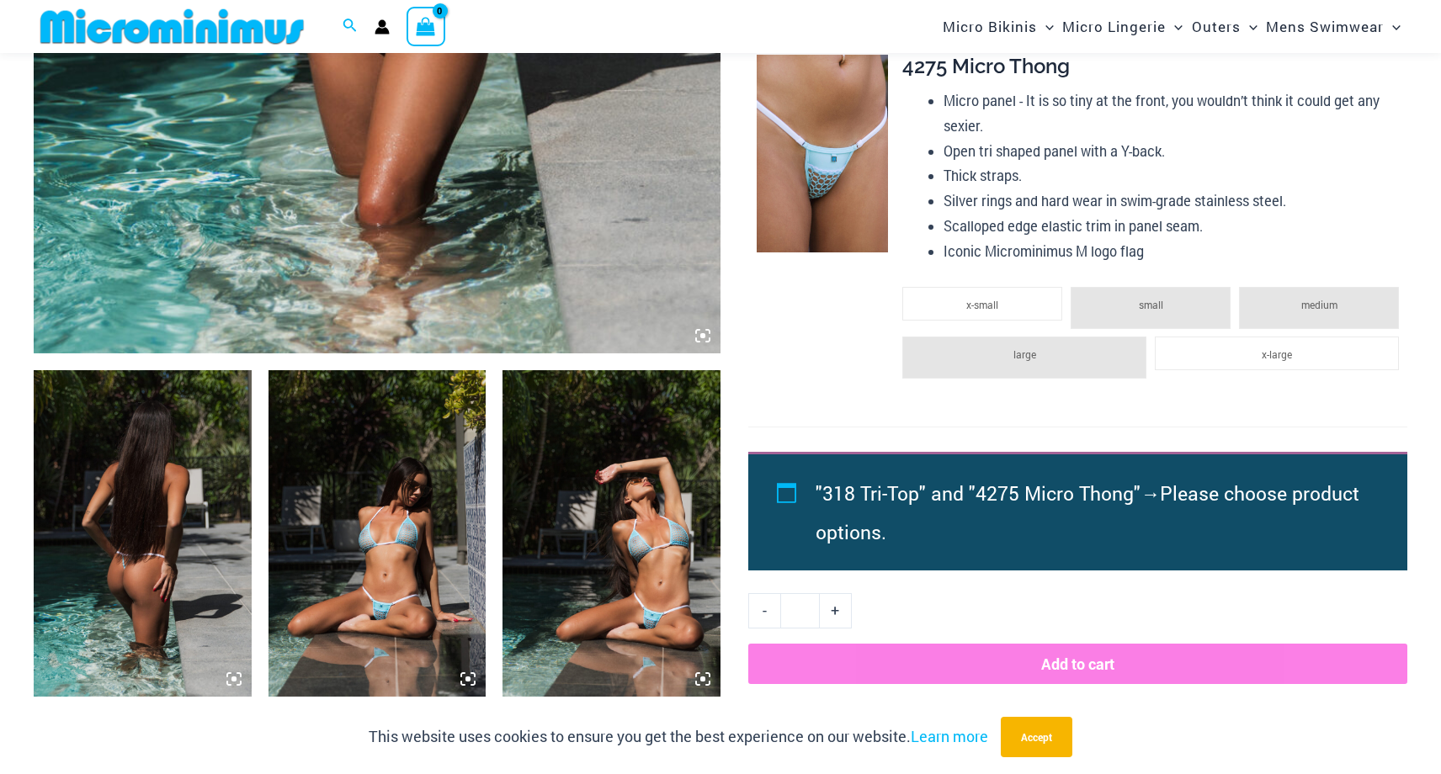
click at [419, 497] on img at bounding box center [378, 533] width 218 height 327
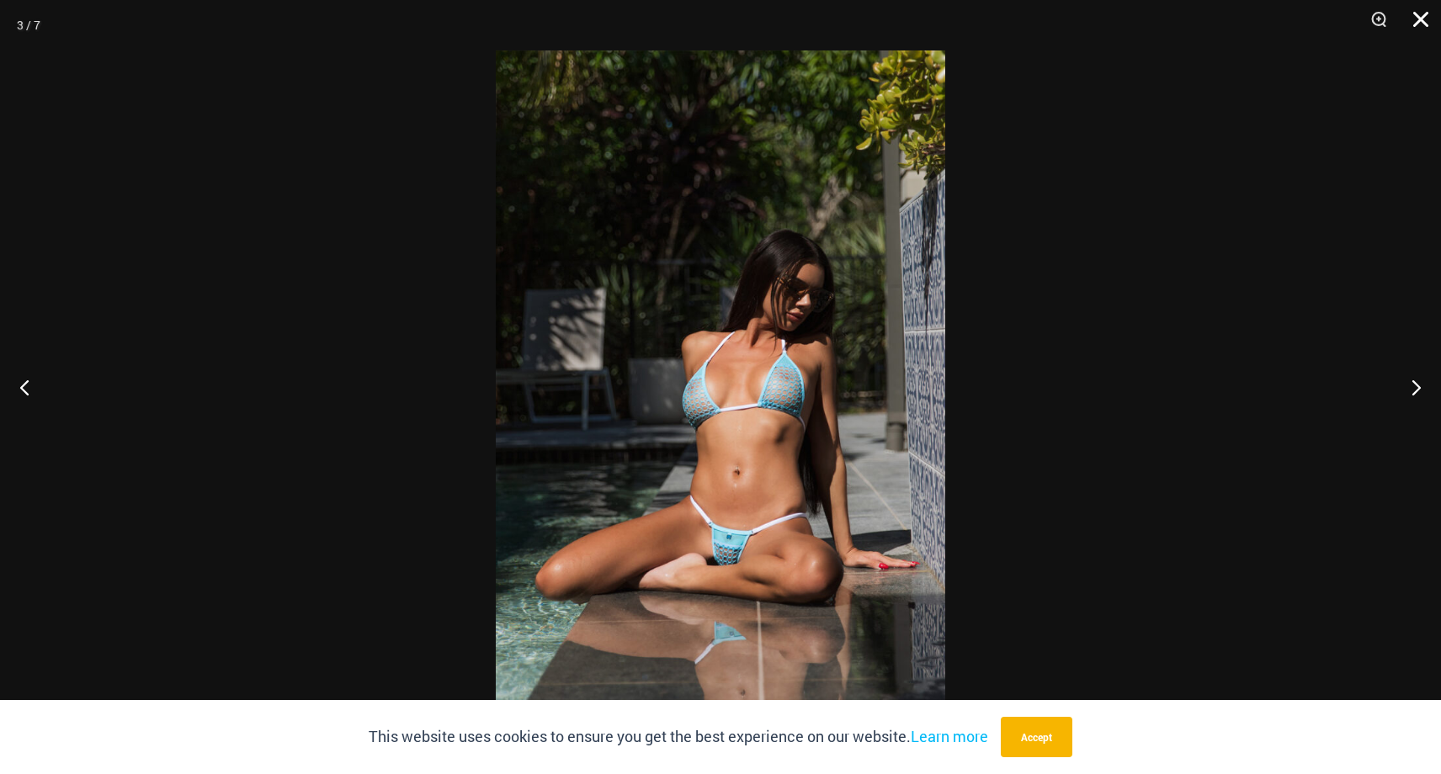
click at [1421, 19] on button "Close" at bounding box center [1415, 25] width 42 height 51
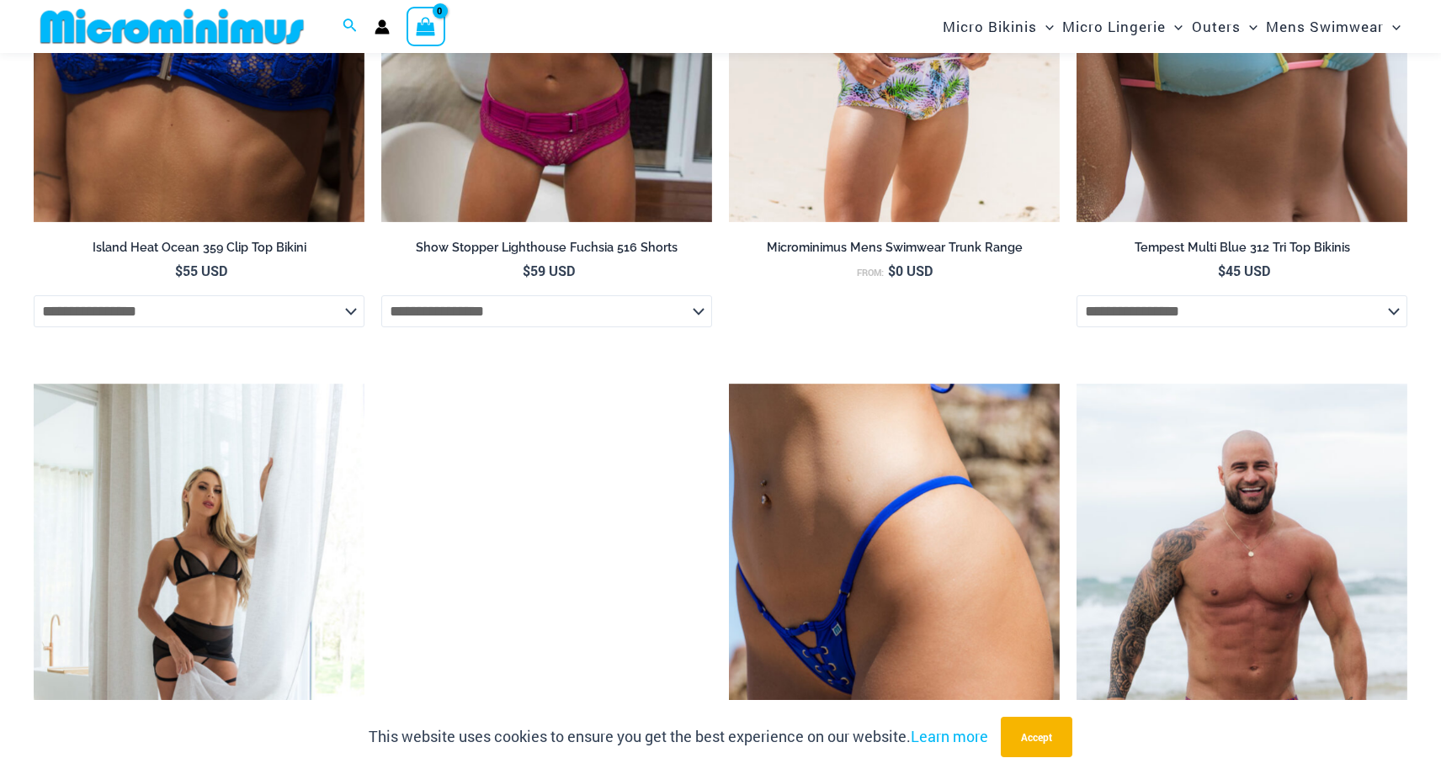
scroll to position [4358, 0]
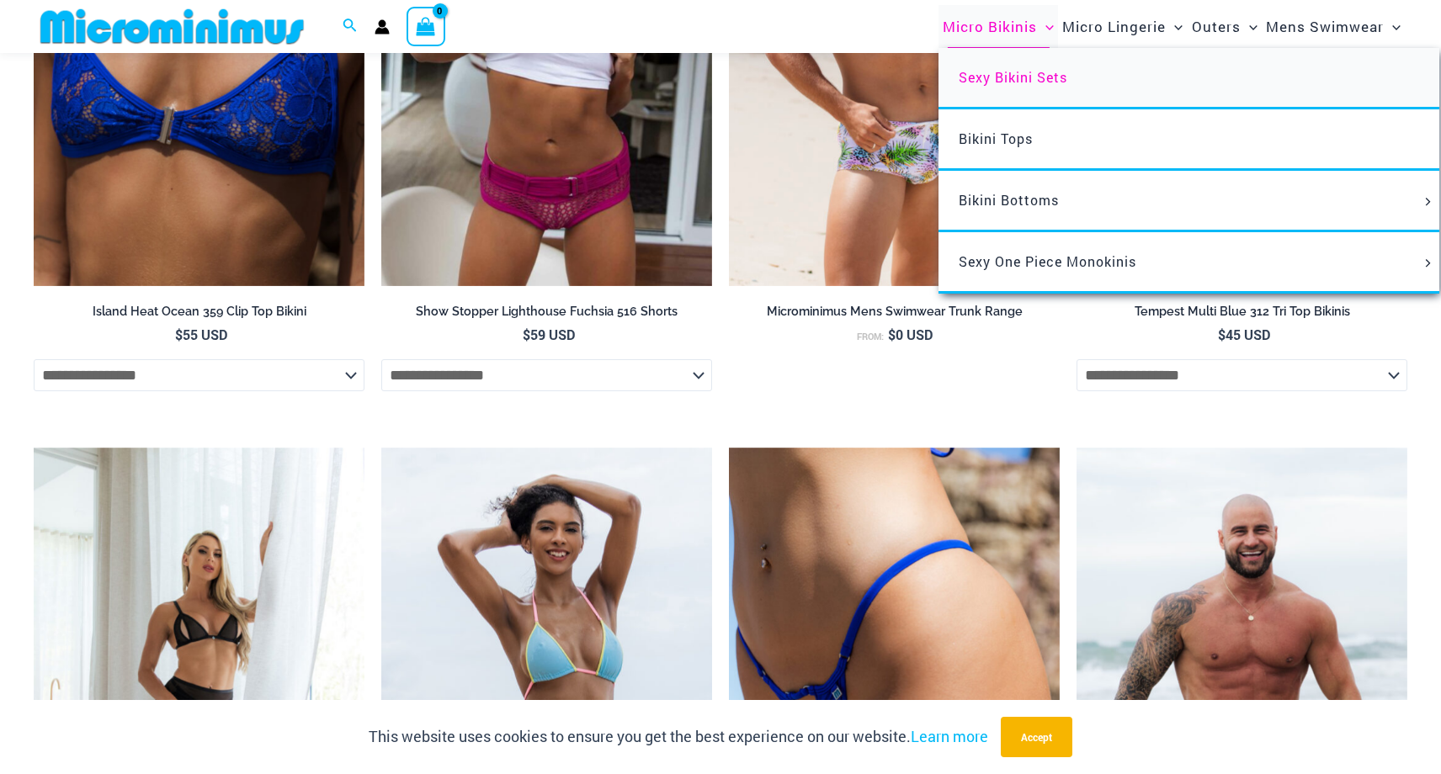
click at [1020, 77] on span "Sexy Bikini Sets" at bounding box center [1013, 77] width 109 height 18
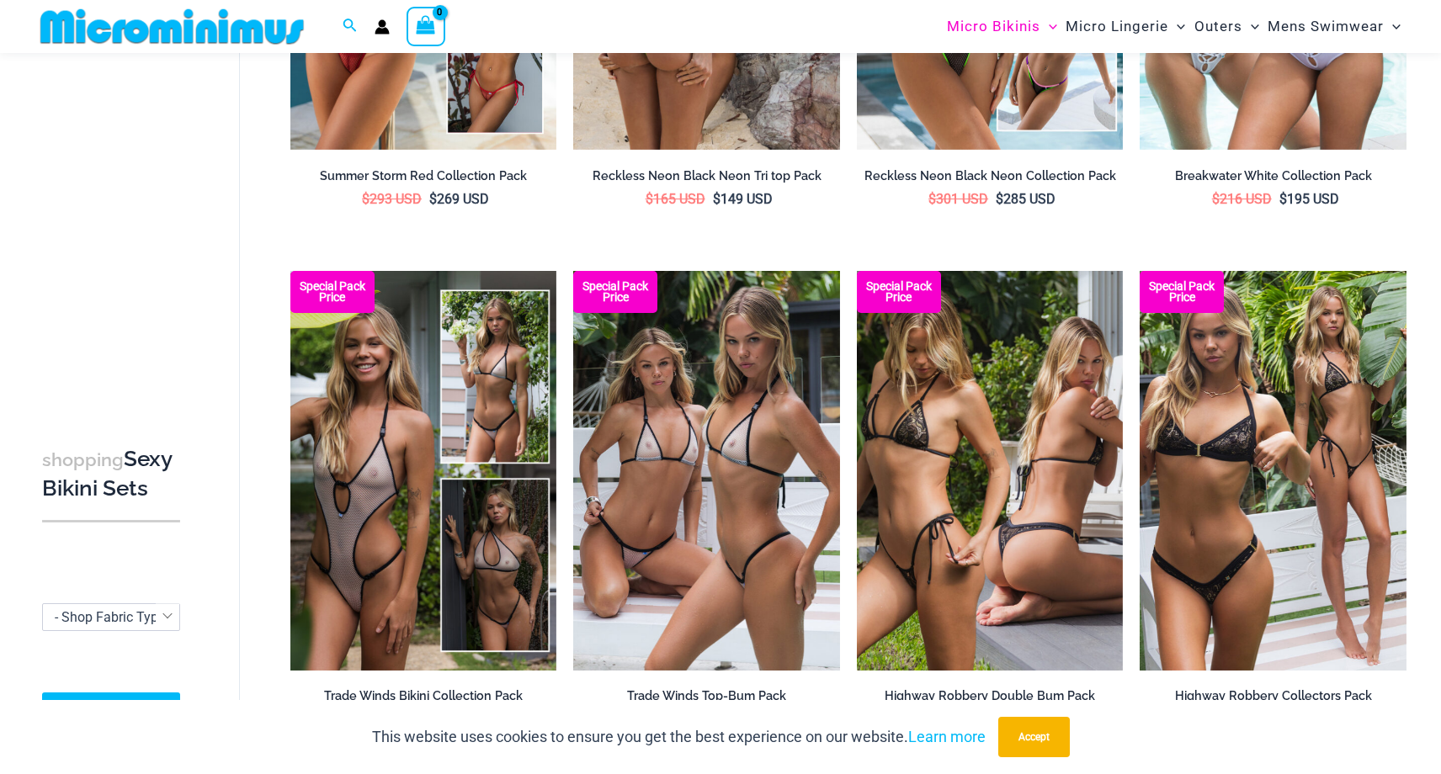
scroll to position [1490, 0]
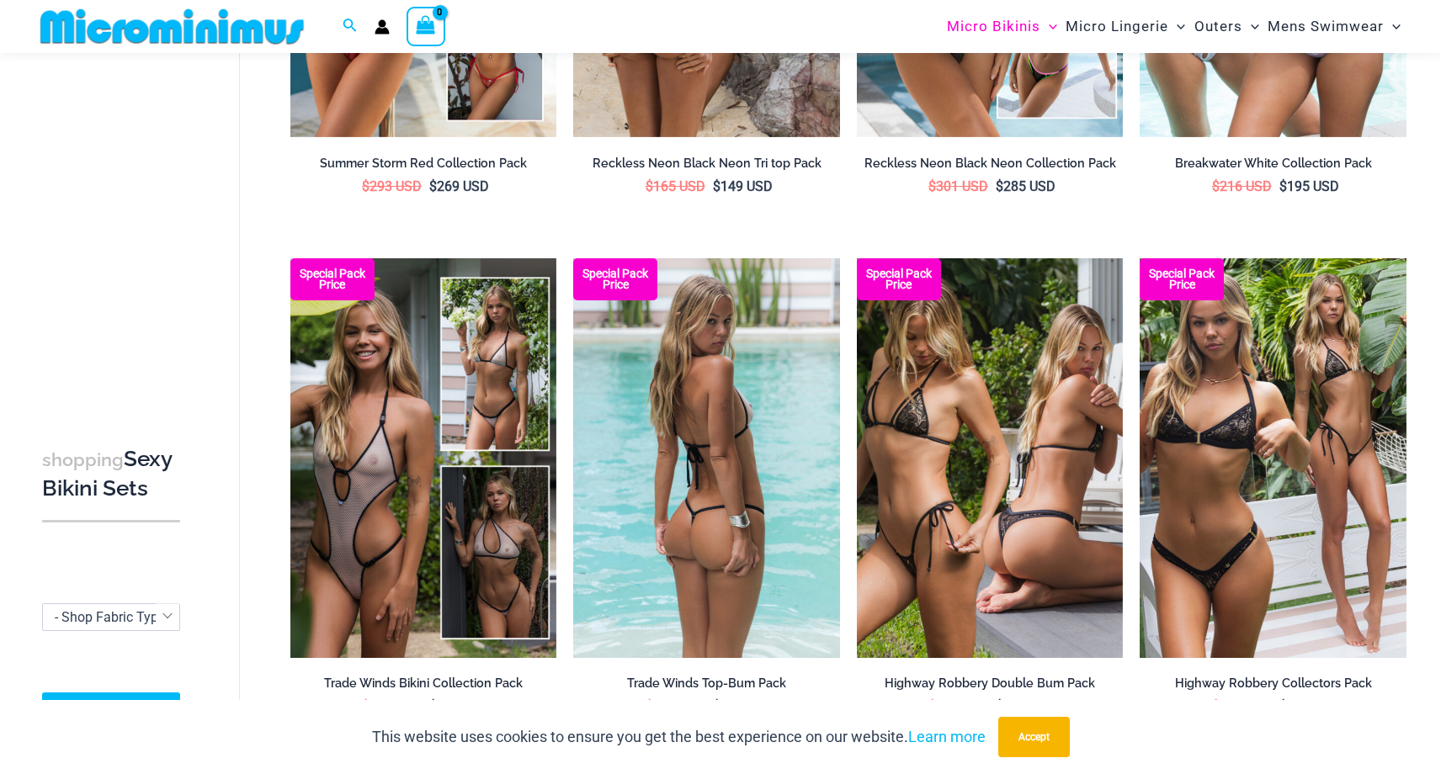
click at [694, 476] on img at bounding box center [706, 458] width 267 height 400
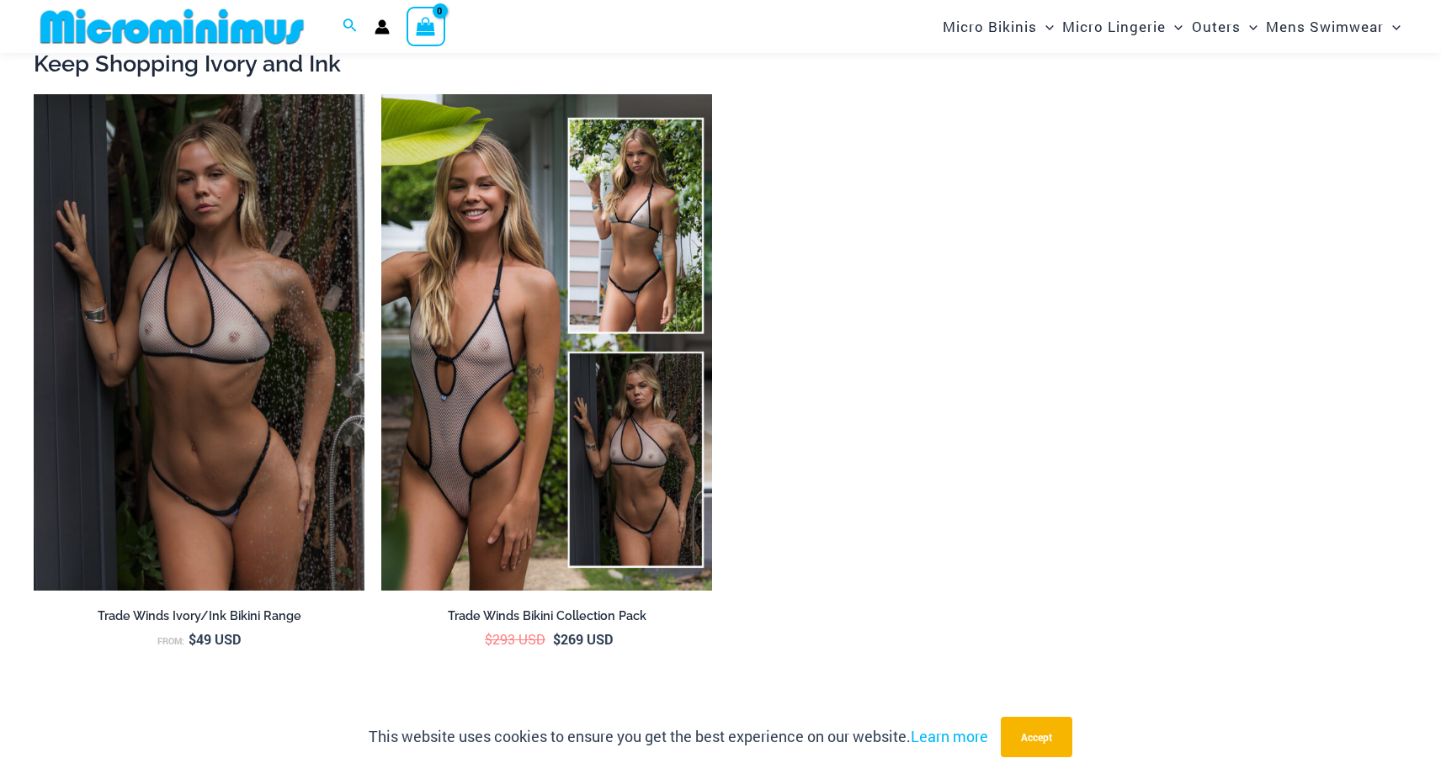
scroll to position [2535, 0]
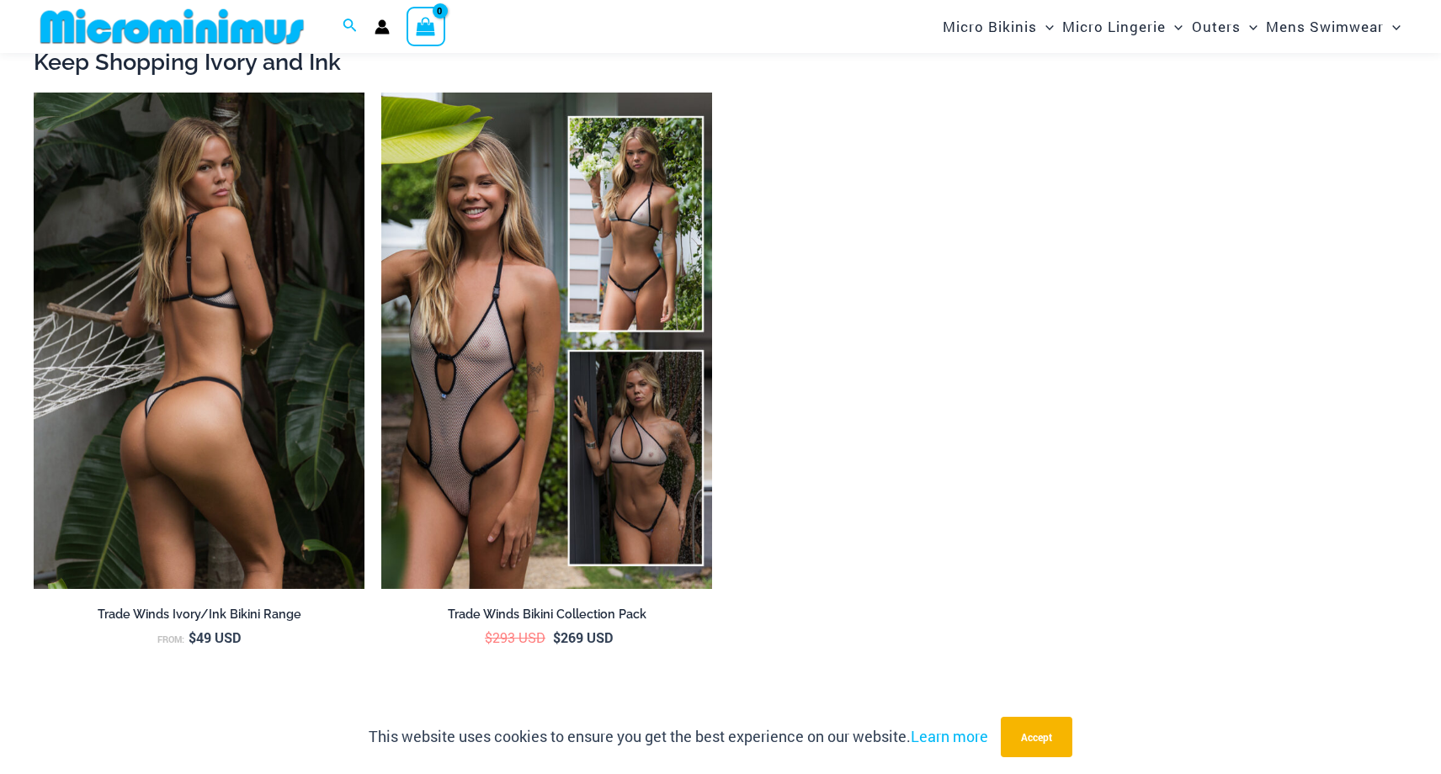
click at [276, 345] on img at bounding box center [199, 341] width 331 height 497
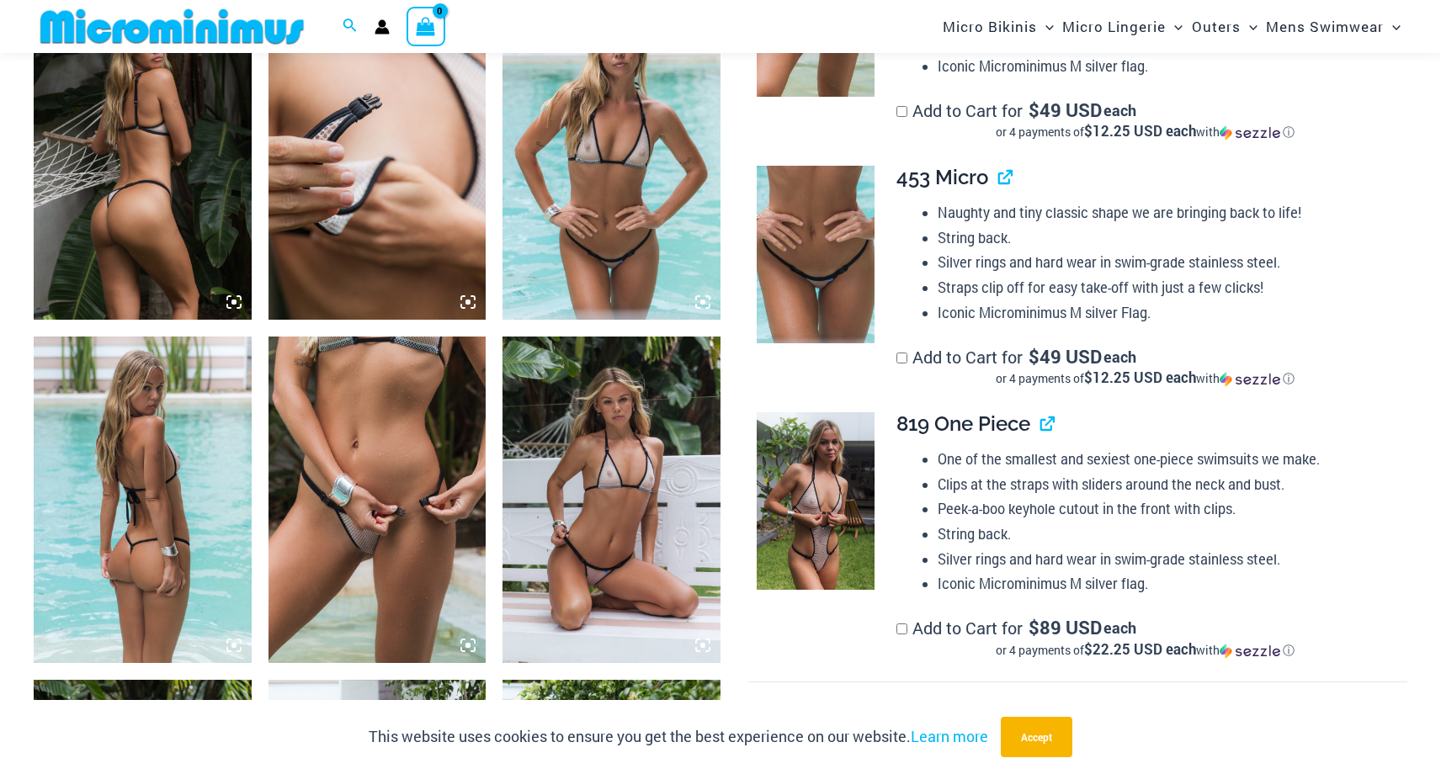
scroll to position [1205, 0]
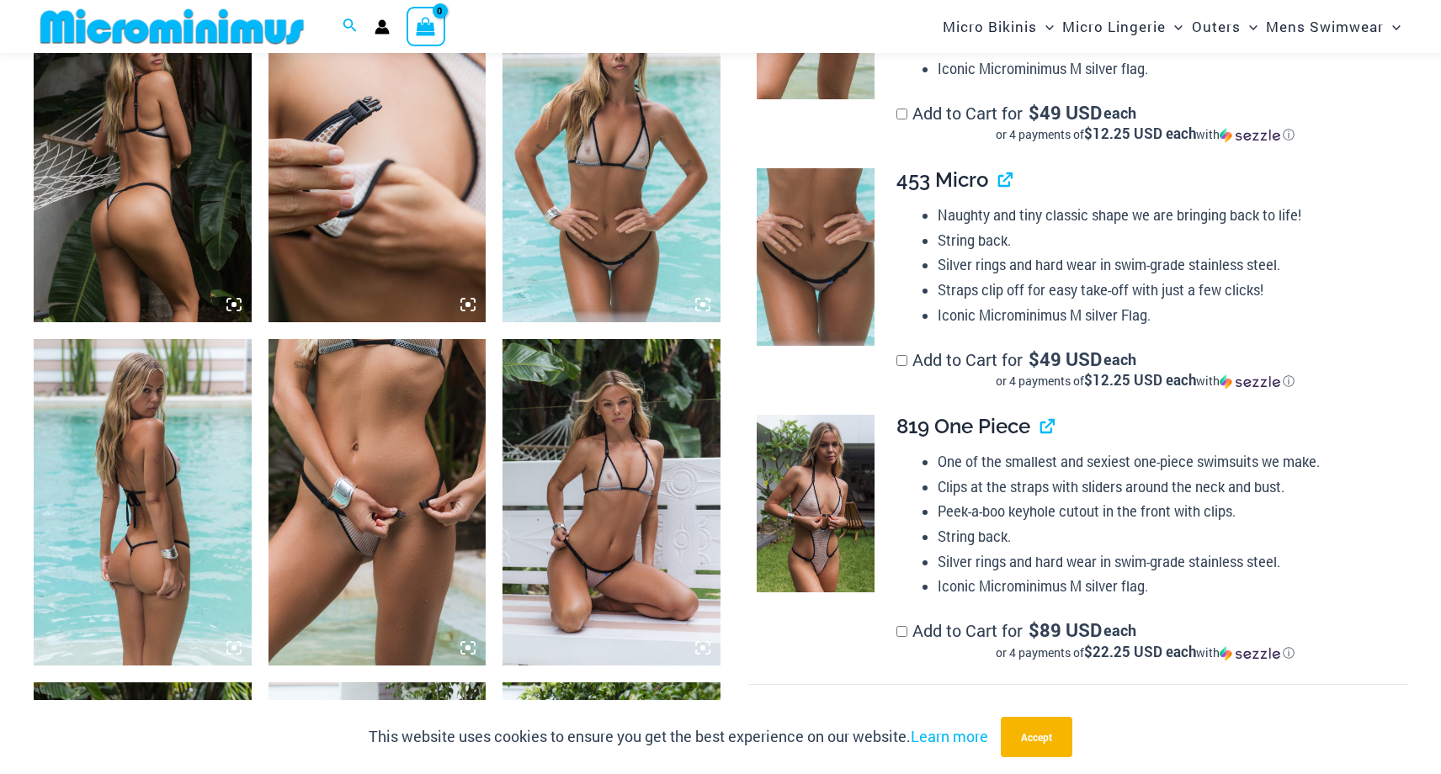
click at [359, 174] on img at bounding box center [378, 159] width 218 height 327
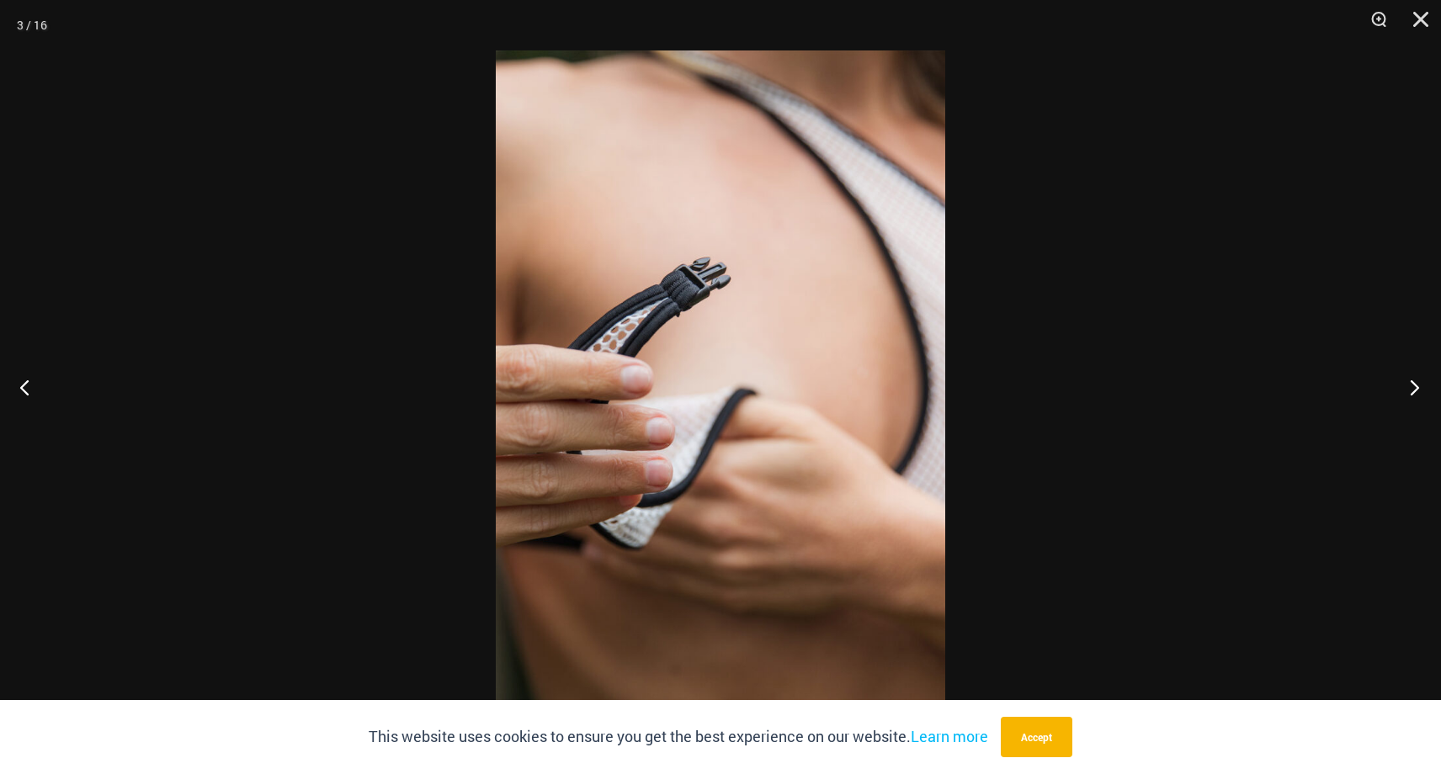
click at [1413, 396] on button "Next" at bounding box center [1409, 387] width 63 height 84
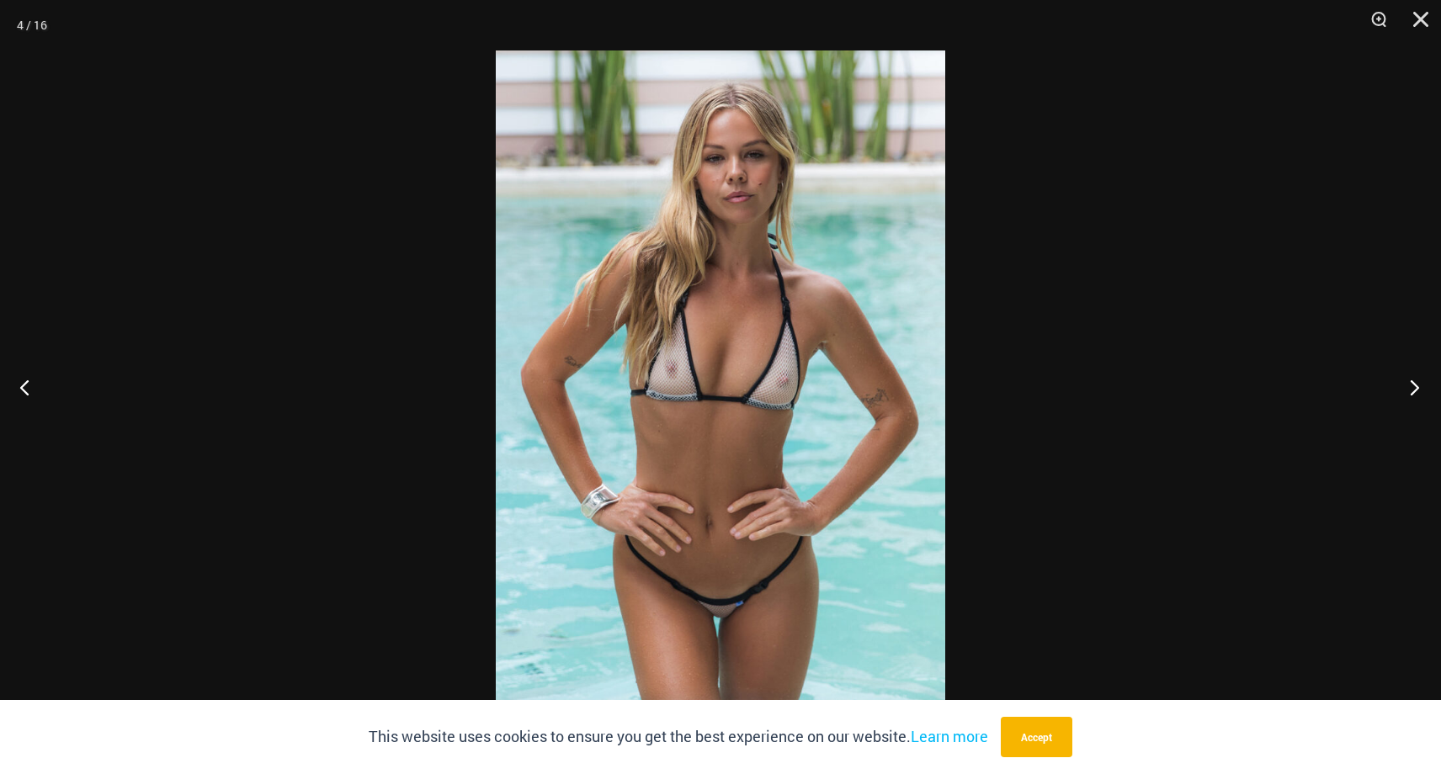
click at [1413, 396] on button "Next" at bounding box center [1409, 387] width 63 height 84
